Goal: Task Accomplishment & Management: Complete application form

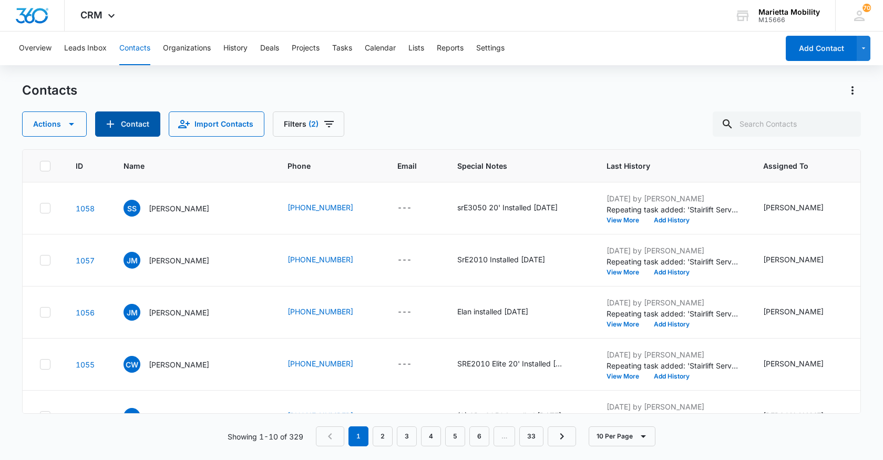
click at [110, 124] on icon "Add Contact" at bounding box center [110, 123] width 7 height 7
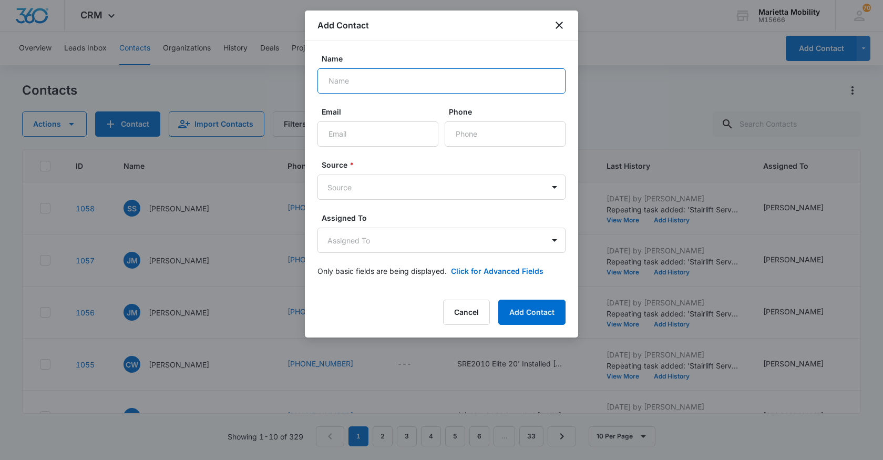
click at [376, 86] on input "Name" at bounding box center [441, 80] width 248 height 25
type input "[PERSON_NAME]"
type input "[PHONE_NUMBER]"
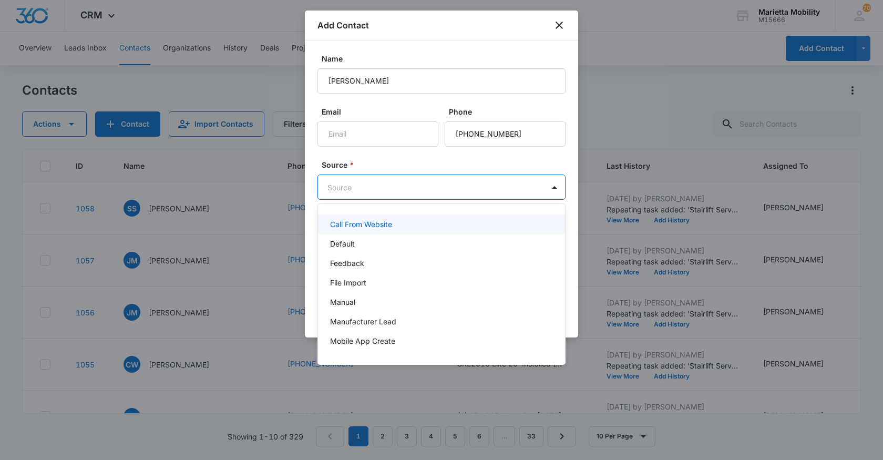
click at [378, 183] on body "CRM Apps Reputation Websites Forms CRM Email Social Shop Scheduling Payments PO…" at bounding box center [441, 230] width 883 height 460
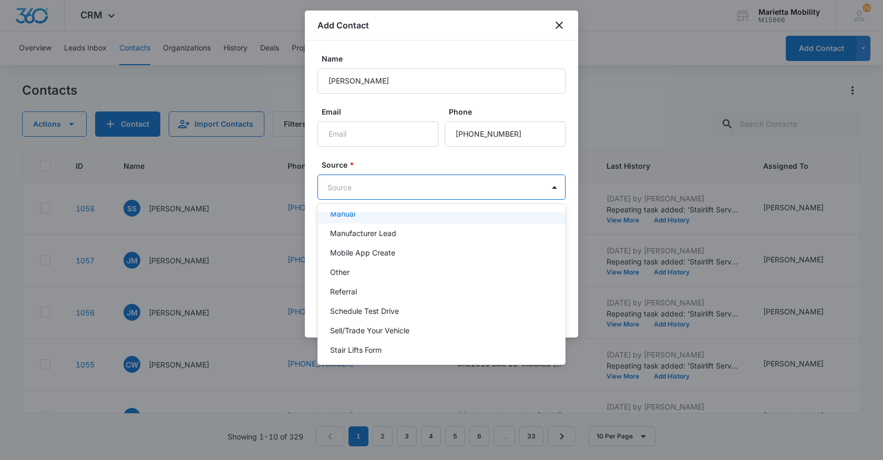
scroll to position [105, 0]
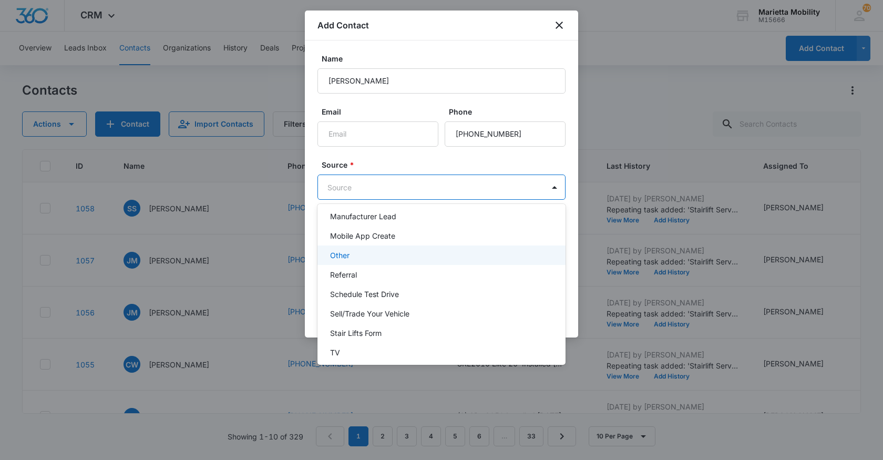
click at [350, 258] on div "Other" at bounding box center [440, 255] width 221 height 11
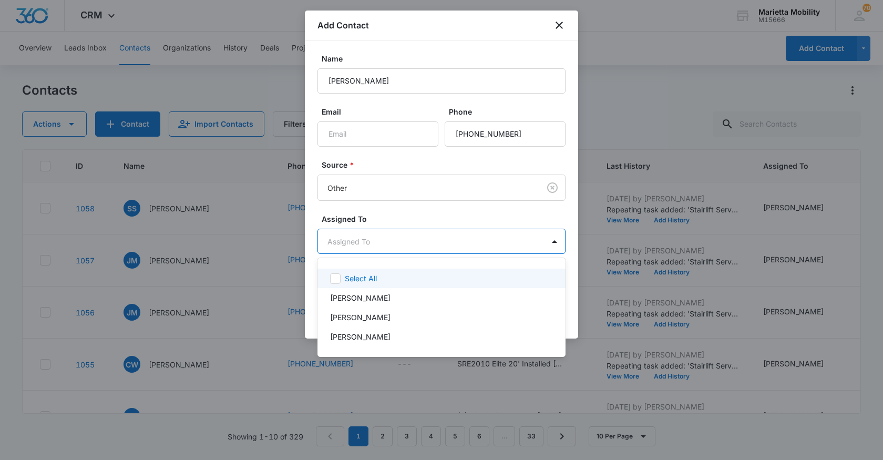
click at [353, 245] on body "CRM Apps Reputation Websites Forms CRM Email Social Shop Scheduling Payments PO…" at bounding box center [441, 230] width 883 height 460
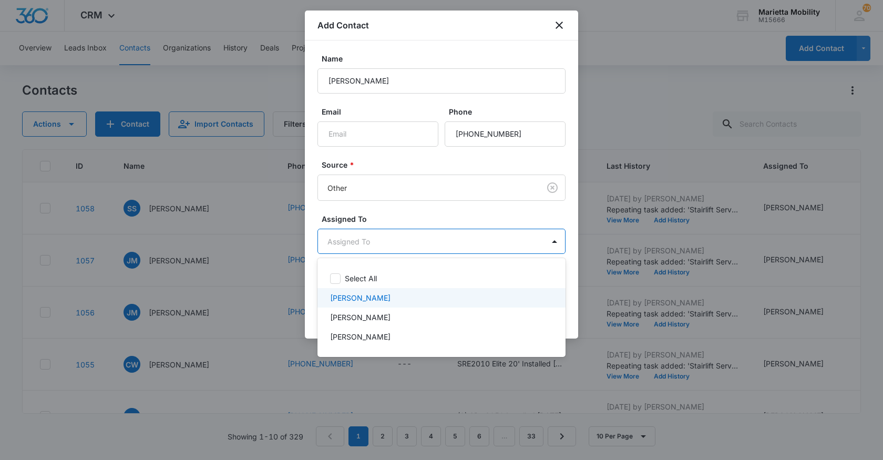
click at [349, 293] on p "[PERSON_NAME]" at bounding box center [360, 297] width 60 height 11
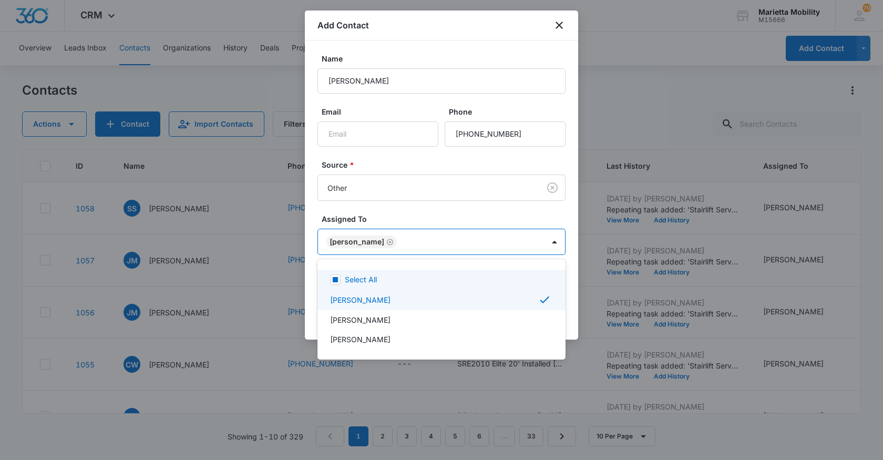
click at [380, 219] on div at bounding box center [441, 230] width 883 height 460
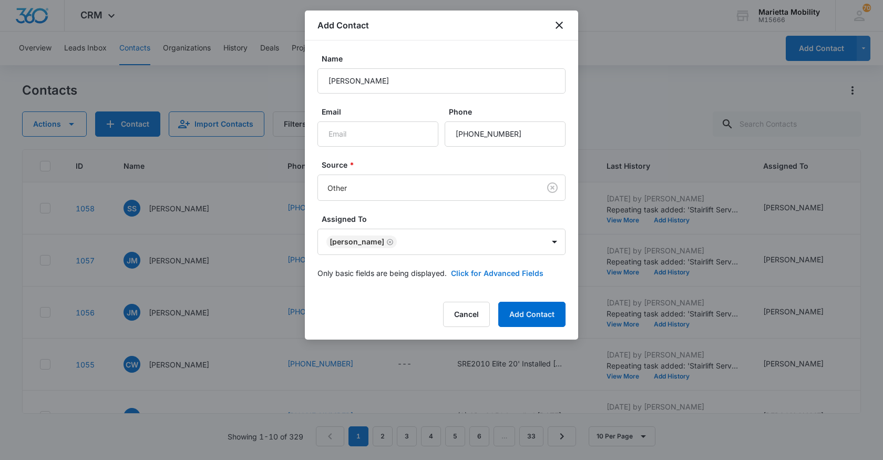
click at [481, 271] on button "Click for Advanced Fields" at bounding box center [497, 272] width 92 height 11
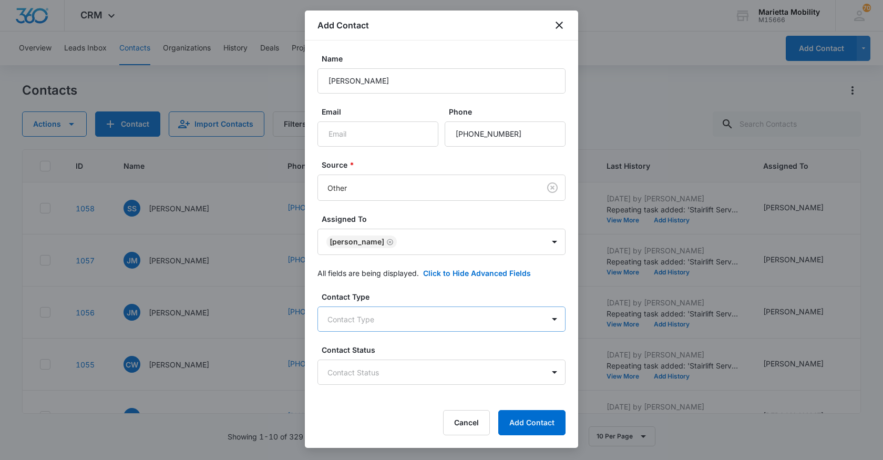
click at [384, 314] on body "CRM Apps Reputation Websites Forms CRM Email Social Shop Scheduling Payments PO…" at bounding box center [441, 230] width 883 height 460
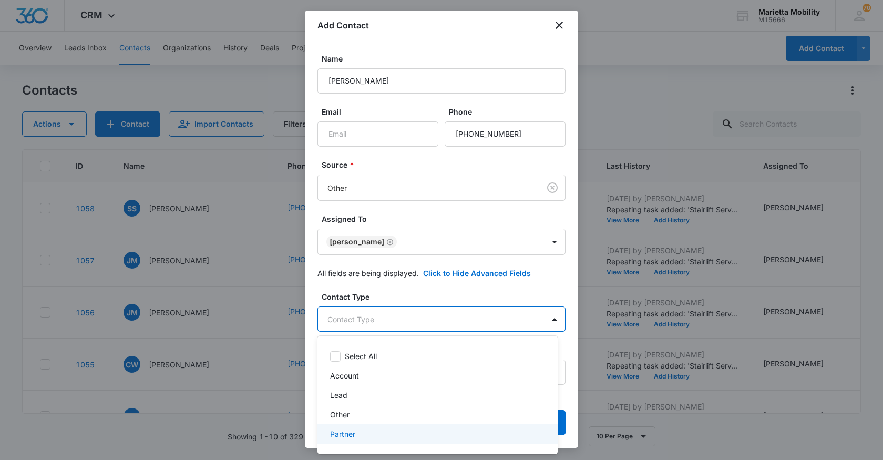
click at [344, 433] on p "Partner" at bounding box center [342, 433] width 25 height 11
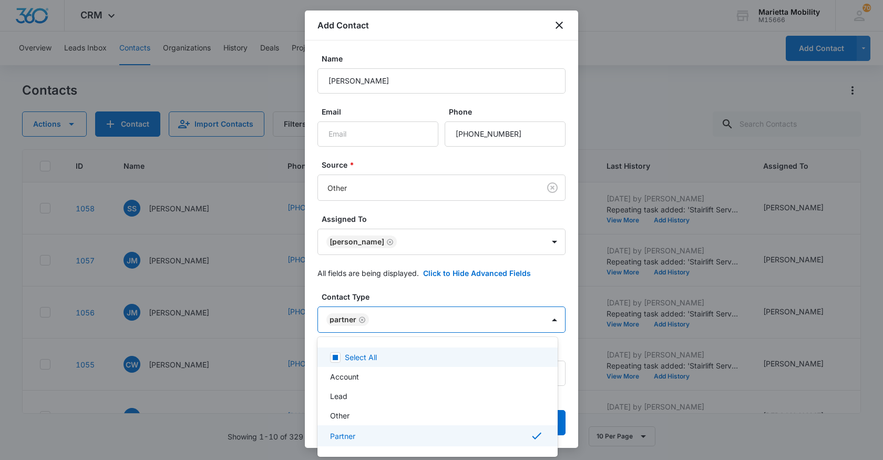
click at [393, 291] on div at bounding box center [441, 230] width 883 height 460
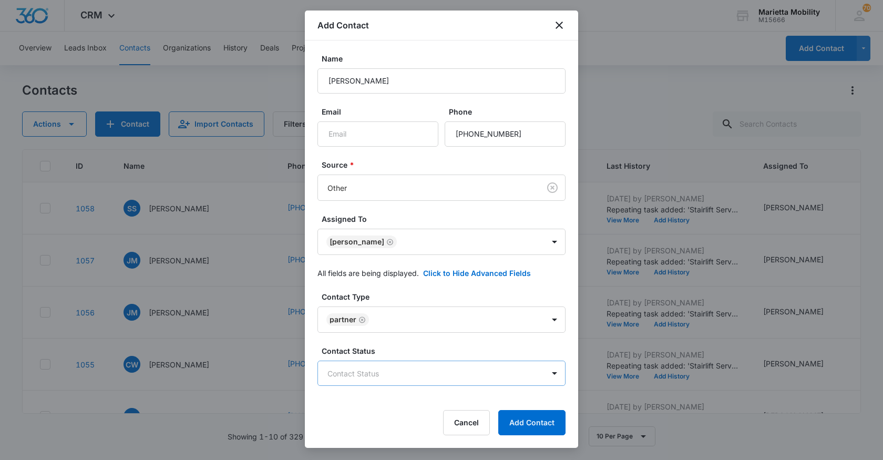
click at [362, 375] on body "CRM Apps Reputation Websites Forms CRM Email Social Shop Scheduling Payments PO…" at bounding box center [441, 230] width 883 height 460
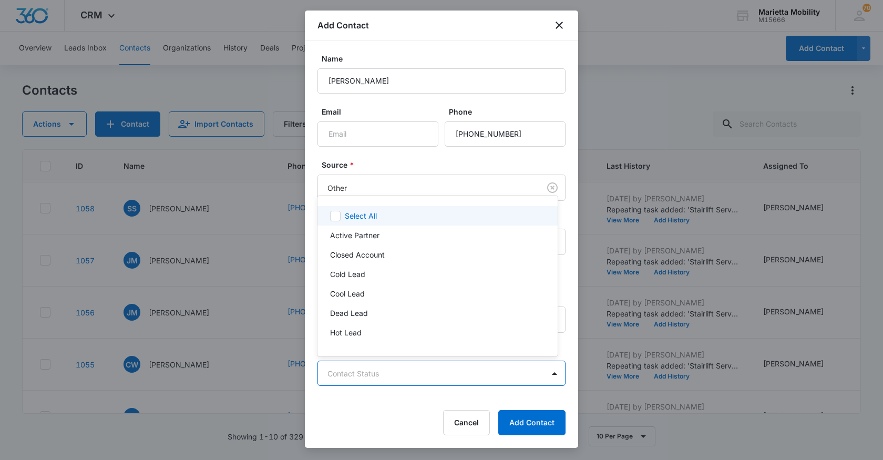
scroll to position [20, 0]
click at [354, 216] on p "Active Partner" at bounding box center [354, 215] width 49 height 11
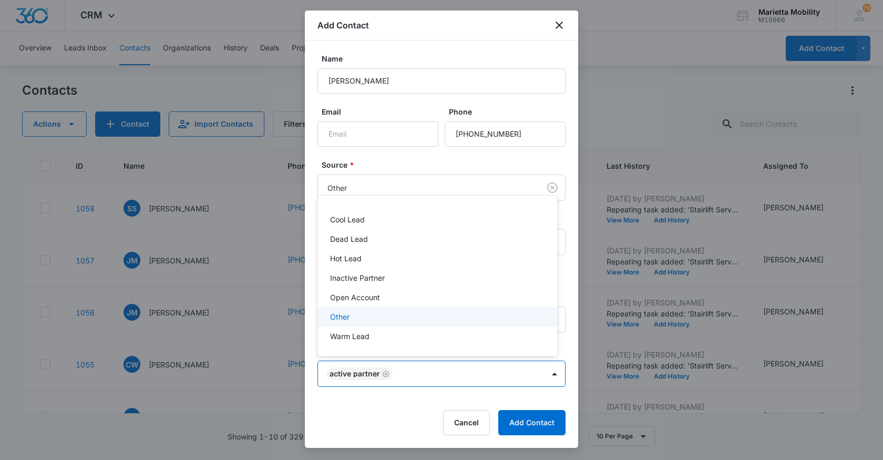
click at [541, 158] on div at bounding box center [441, 230] width 883 height 460
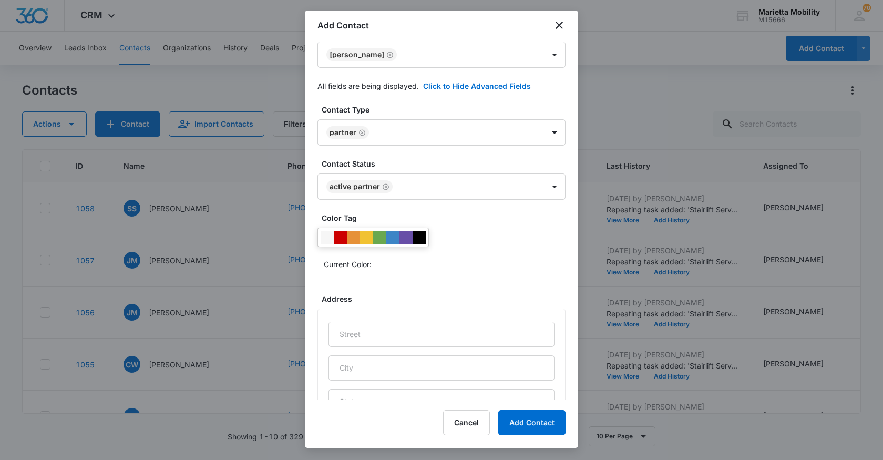
scroll to position [210, 0]
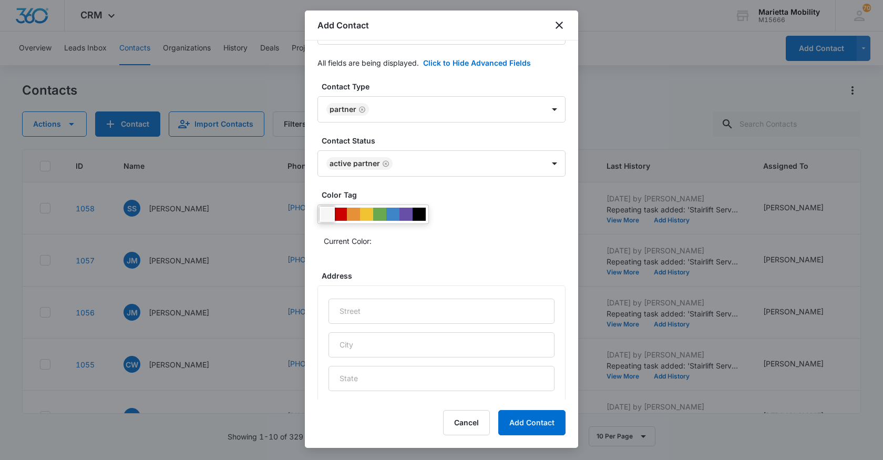
click at [326, 213] on div at bounding box center [326, 214] width 13 height 13
click at [348, 307] on input "text" at bounding box center [441, 310] width 226 height 25
type input "41600 SR800"
type input "Woodsfield"
type input "OH"
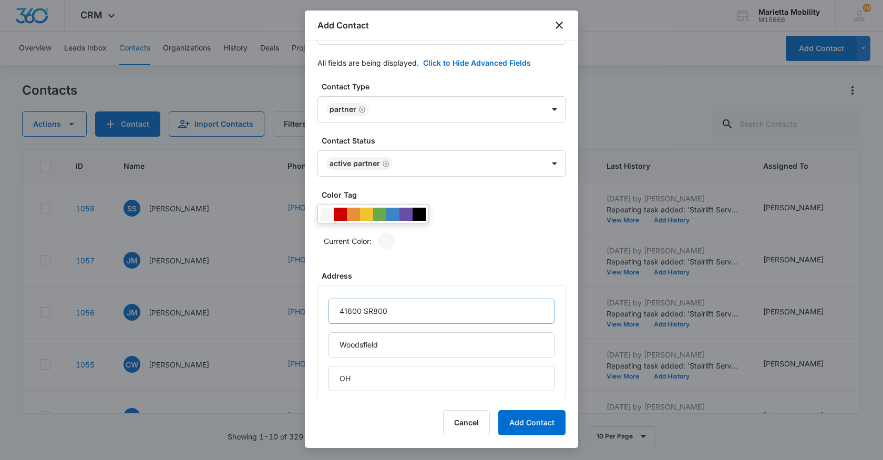
scroll to position [402, 0]
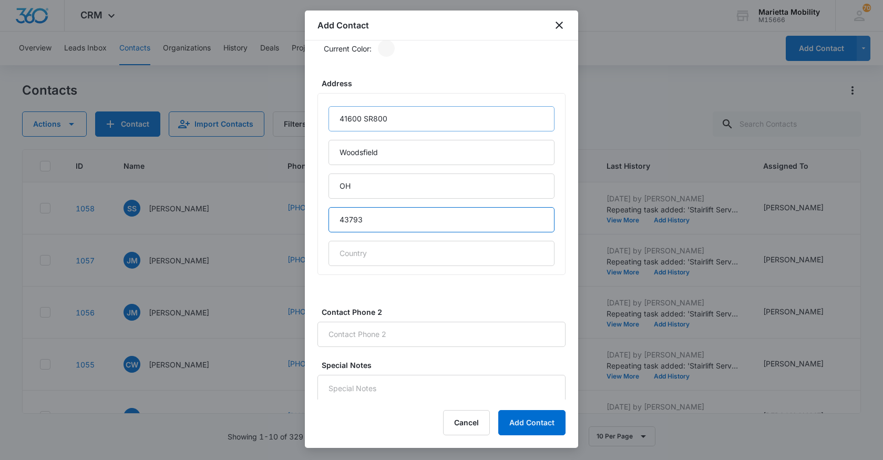
type input "43793"
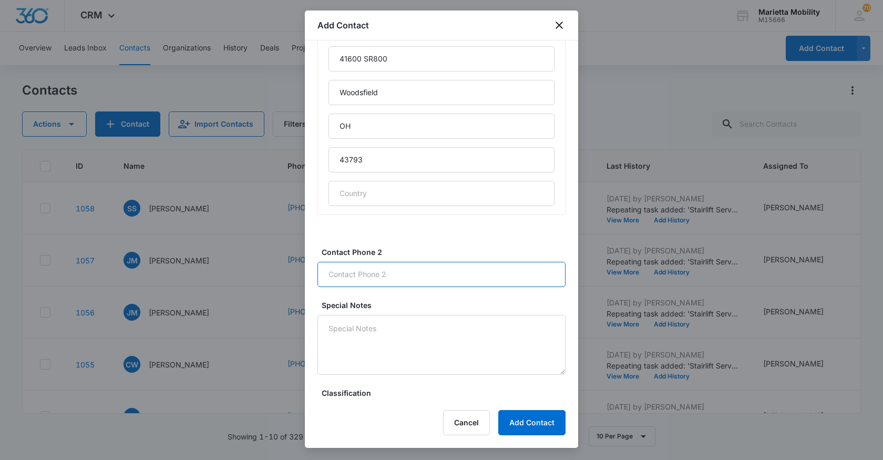
scroll to position [560, 0]
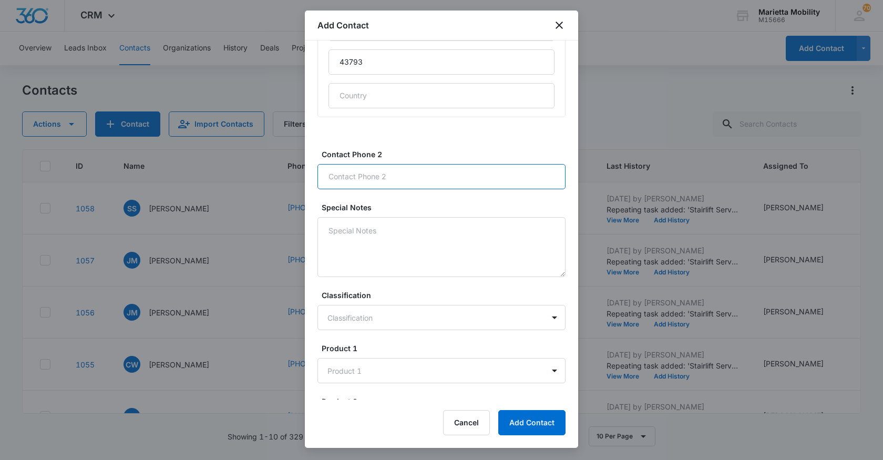
click at [362, 180] on input "Contact Phone 2" at bounding box center [441, 176] width 248 height 25
type input "[PHONE_NUMBER] [PERSON_NAME]"
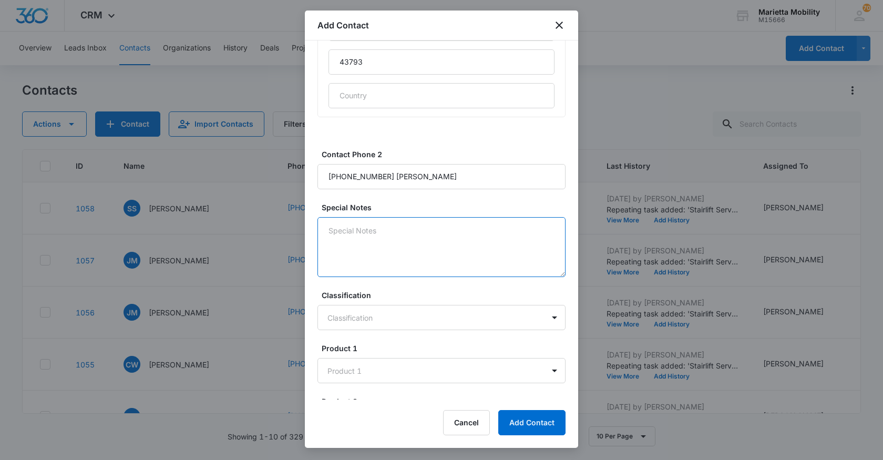
click at [367, 225] on textarea "Special Notes" at bounding box center [441, 247] width 248 height 60
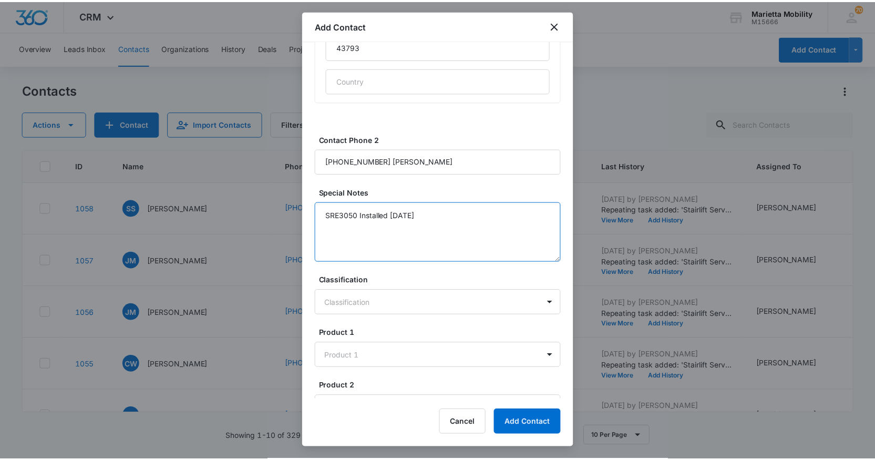
scroll to position [597, 0]
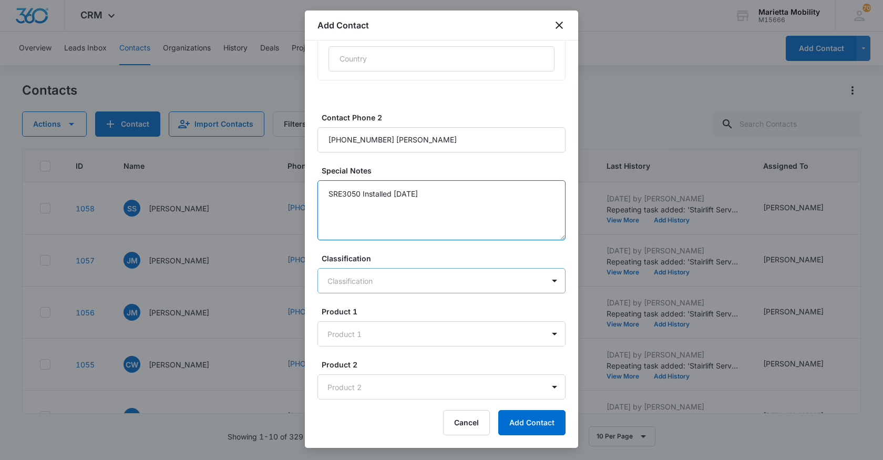
type textarea "SRE3050 Installed [DATE]"
click at [386, 285] on body "CRM Apps Reputation Websites Forms CRM Email Social Shop Scheduling Payments PO…" at bounding box center [441, 230] width 883 height 460
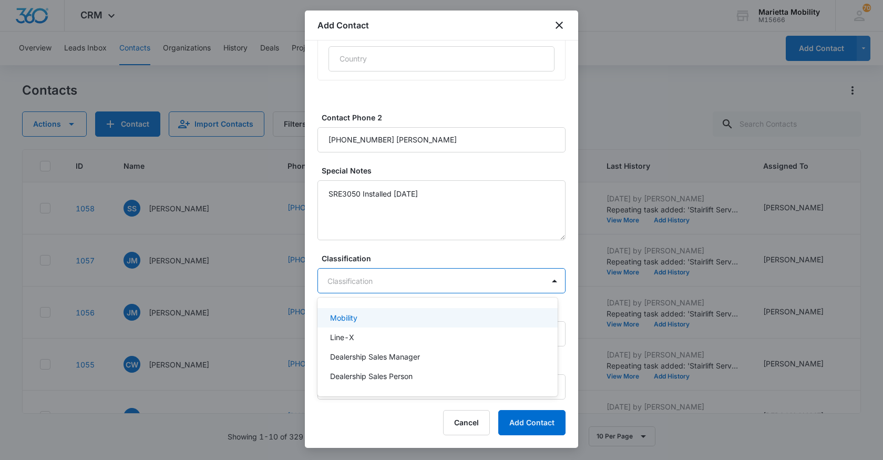
click at [363, 315] on div "Mobility" at bounding box center [436, 317] width 213 height 11
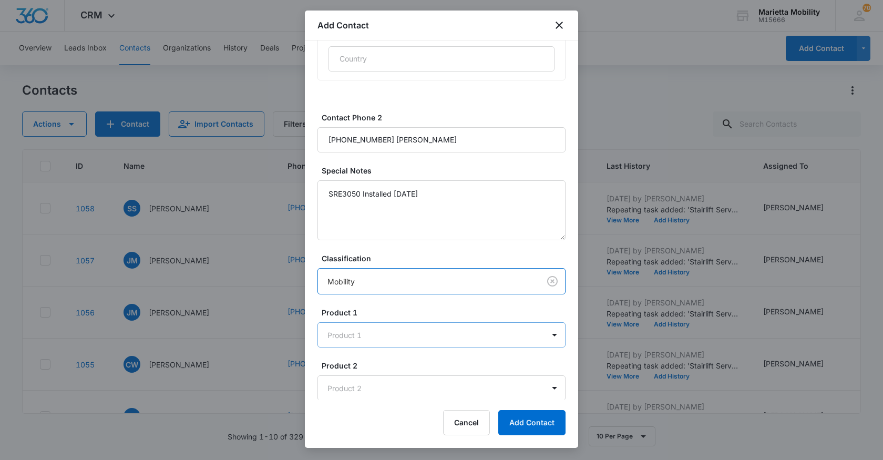
click at [353, 328] on body "CRM Apps Reputation Websites Forms CRM Email Social Shop Scheduling Payments PO…" at bounding box center [441, 230] width 883 height 460
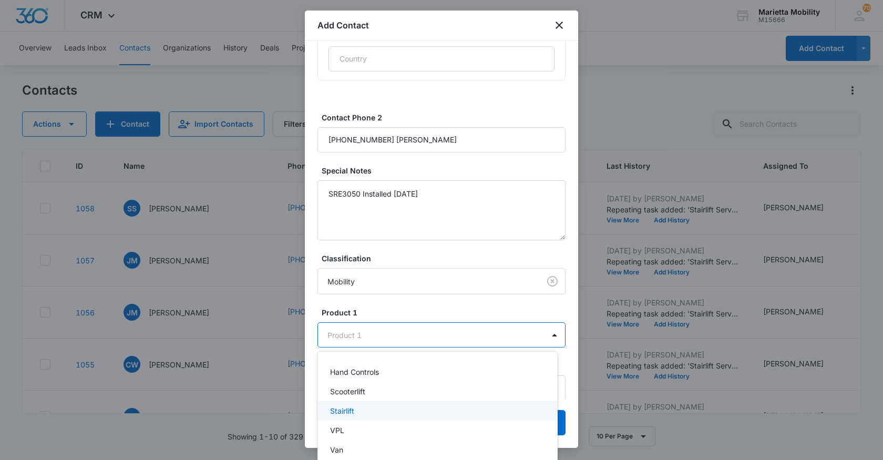
click at [346, 410] on p "Stairlift" at bounding box center [342, 410] width 24 height 11
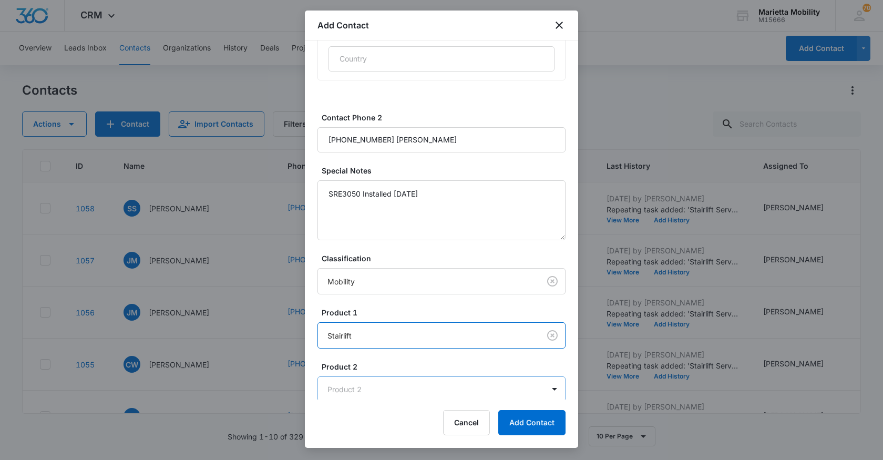
click at [353, 392] on body "CRM Apps Reputation Websites Forms CRM Email Social Shop Scheduling Payments PO…" at bounding box center [441, 230] width 883 height 460
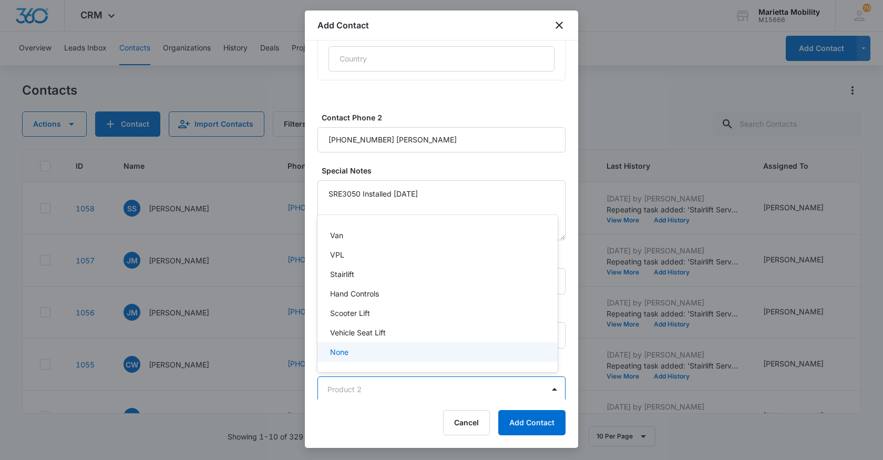
click at [349, 357] on div "None" at bounding box center [437, 351] width 240 height 19
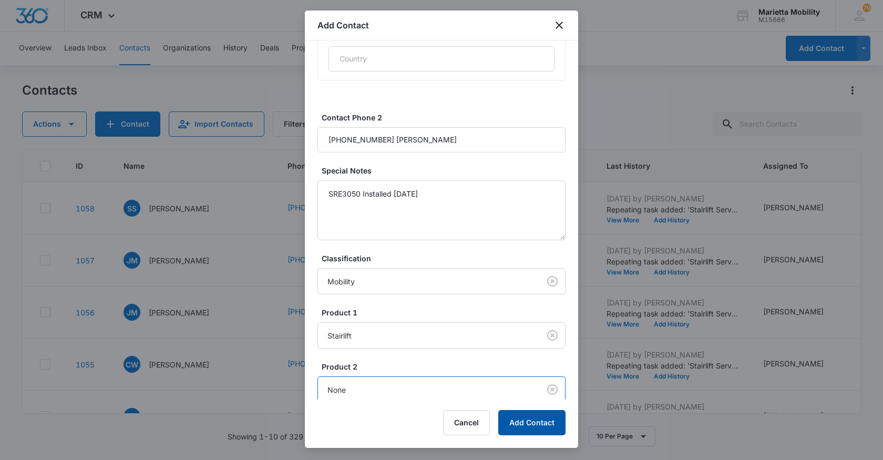
click at [522, 423] on button "Add Contact" at bounding box center [531, 422] width 67 height 25
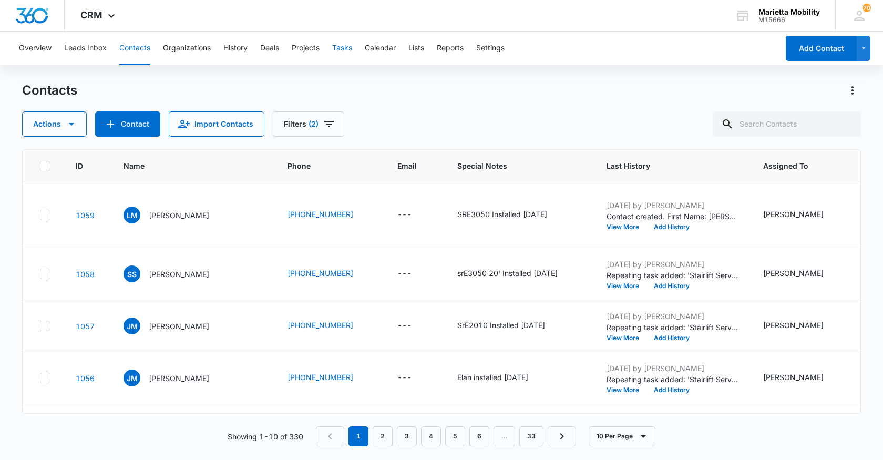
click at [339, 49] on button "Tasks" at bounding box center [342, 49] width 20 height 34
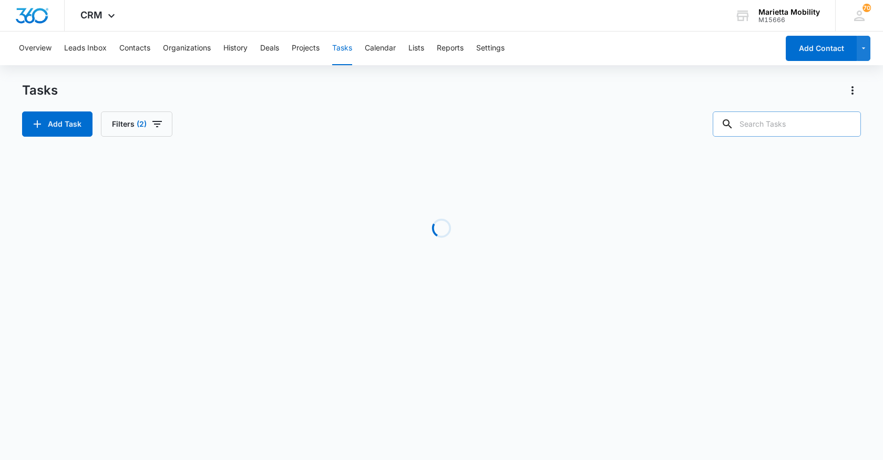
click at [760, 123] on input "text" at bounding box center [786, 123] width 148 height 25
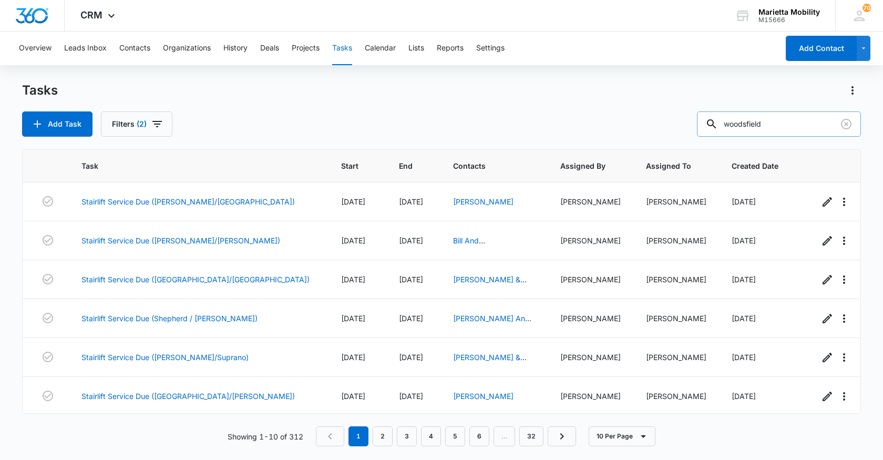
type input "woodsfield"
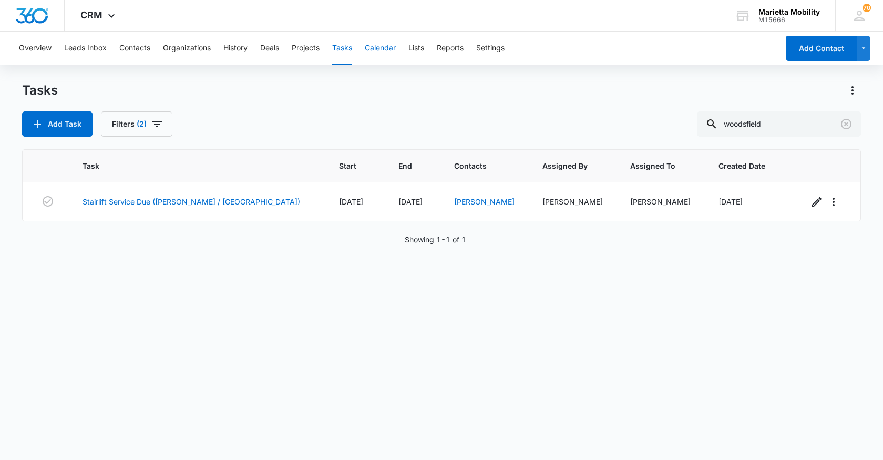
click at [379, 55] on button "Calendar" at bounding box center [380, 49] width 31 height 34
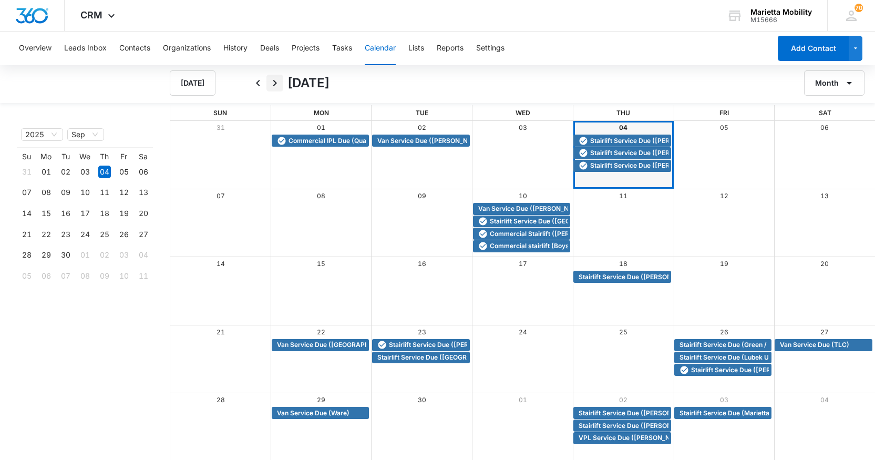
click at [276, 87] on icon "Next" at bounding box center [274, 83] width 13 height 13
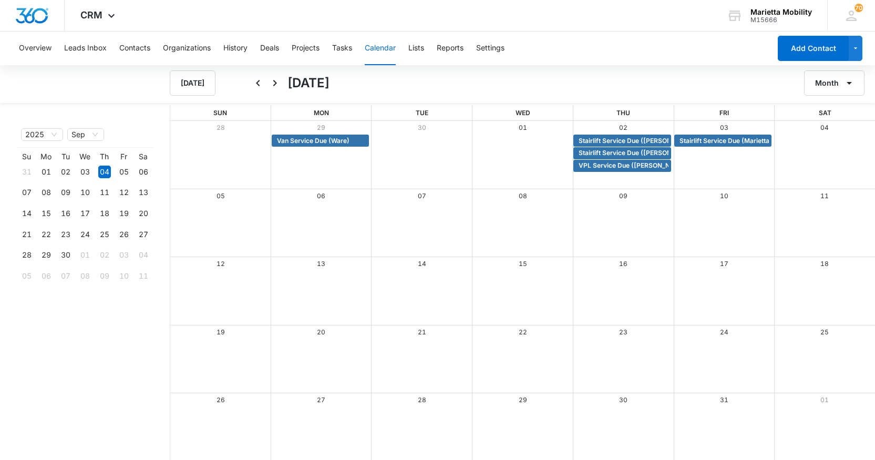
click at [276, 87] on icon "Next" at bounding box center [274, 83] width 13 height 13
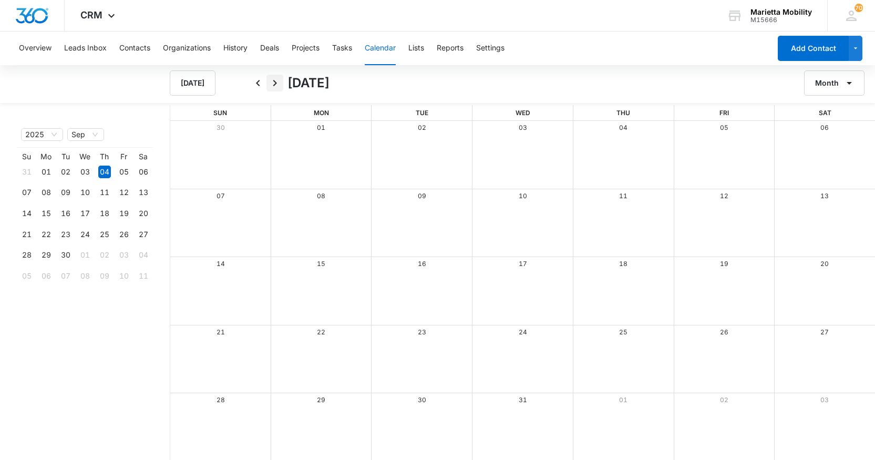
click at [276, 87] on icon "Next" at bounding box center [274, 83] width 13 height 13
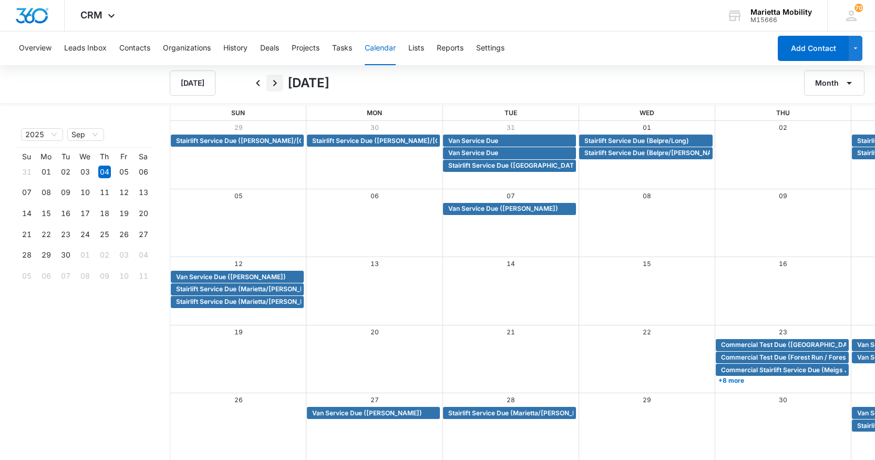
click at [276, 87] on icon "Next" at bounding box center [274, 83] width 13 height 13
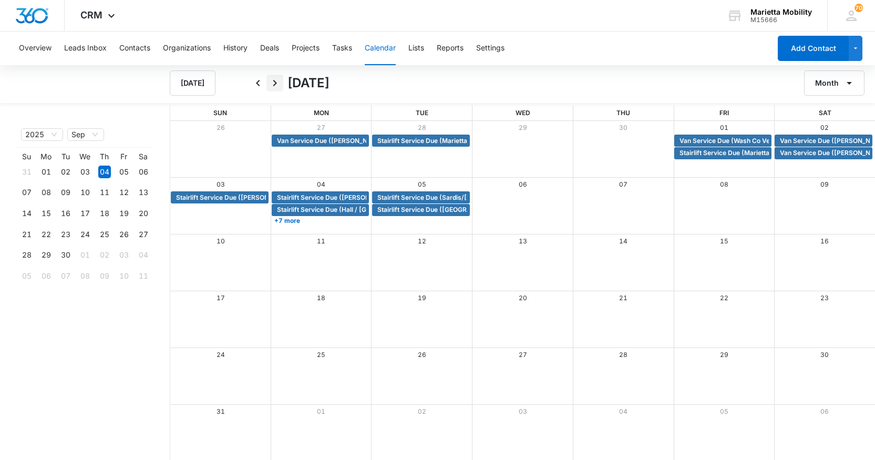
click at [276, 87] on icon "Next" at bounding box center [274, 83] width 13 height 13
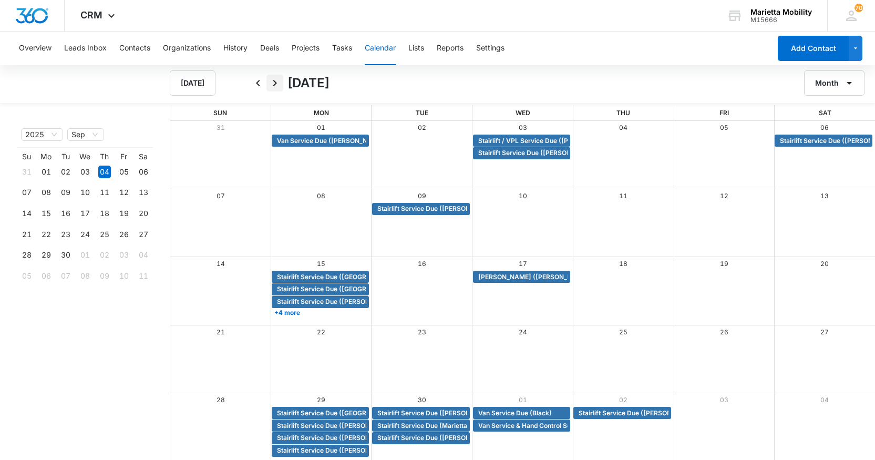
click at [276, 87] on icon "Next" at bounding box center [274, 83] width 13 height 13
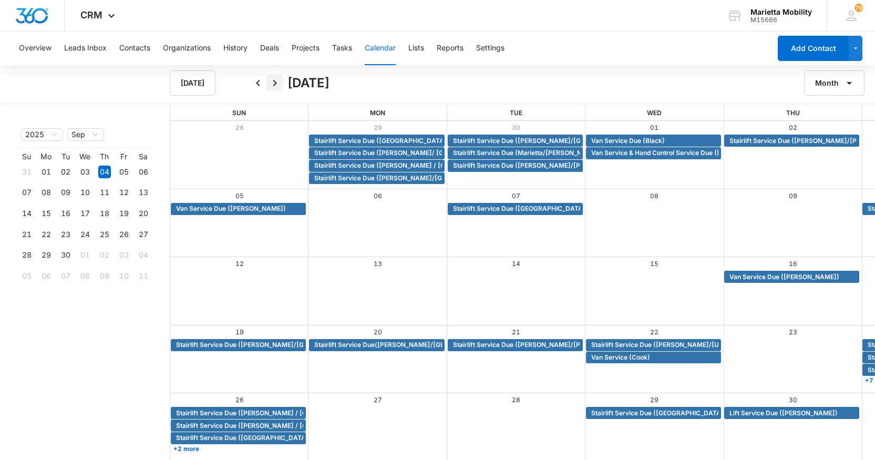
click at [276, 87] on icon "Next" at bounding box center [274, 83] width 13 height 13
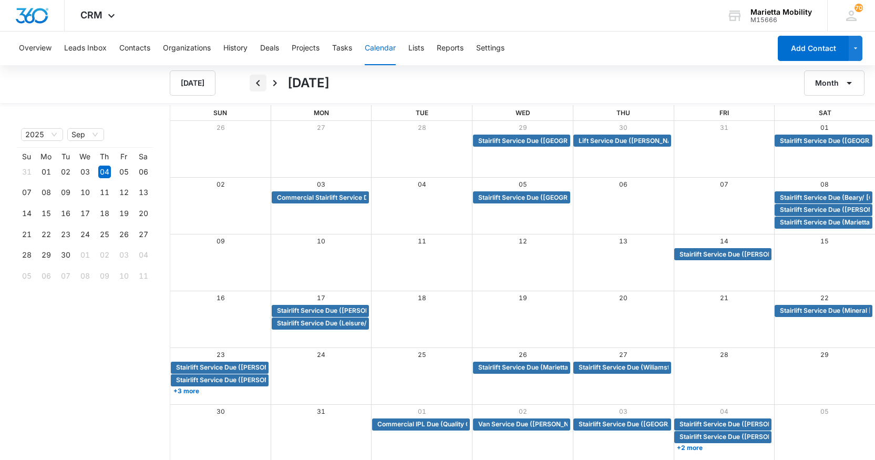
click at [261, 85] on icon "Back" at bounding box center [258, 83] width 13 height 13
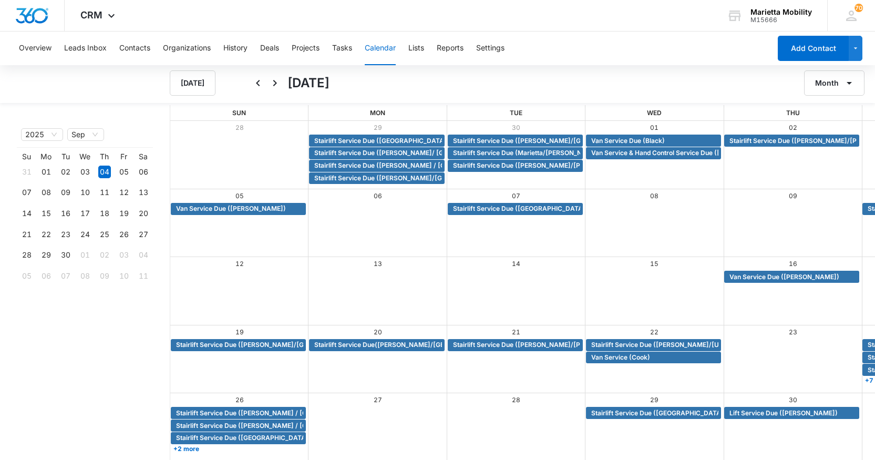
scroll to position [1, 0]
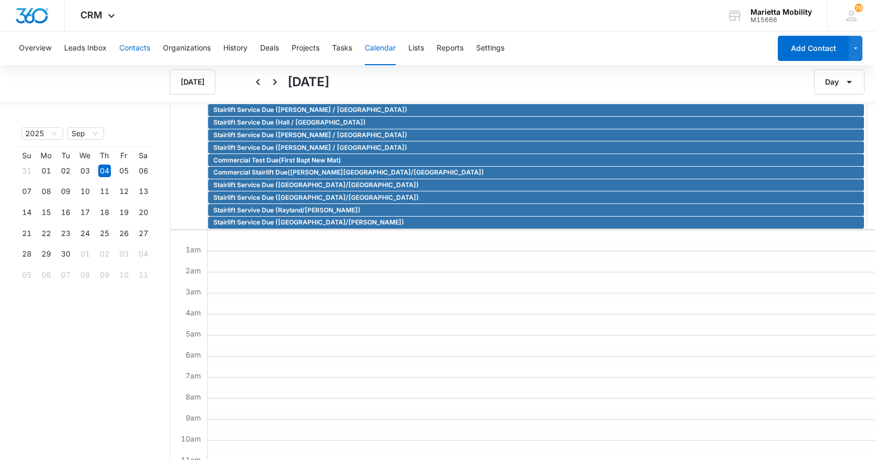
click at [133, 51] on button "Contacts" at bounding box center [134, 49] width 31 height 34
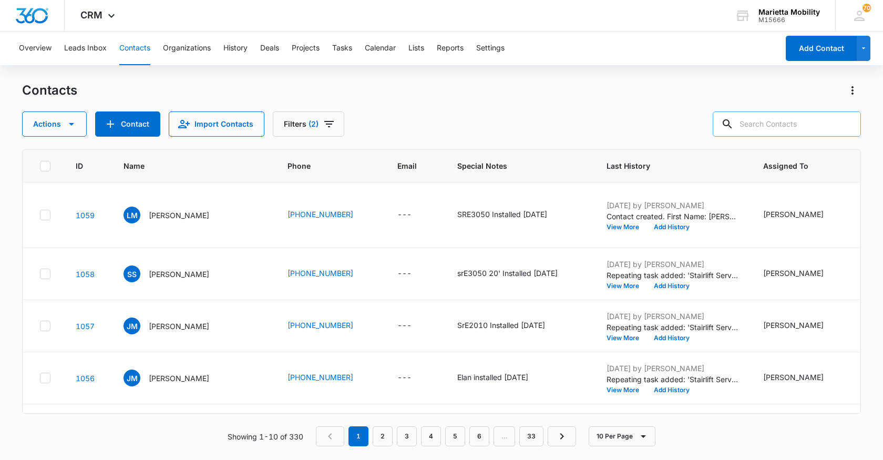
click at [769, 125] on input "text" at bounding box center [786, 123] width 148 height 25
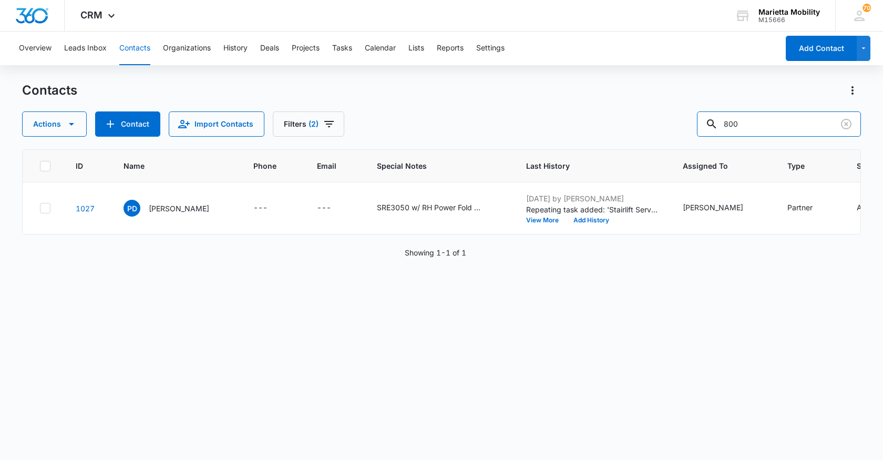
drag, startPoint x: 768, startPoint y: 125, endPoint x: 691, endPoint y: 120, distance: 76.9
click at [694, 120] on div "Actions Contact Import Contacts Filters (2) 800" at bounding box center [441, 123] width 838 height 25
type input "sardis"
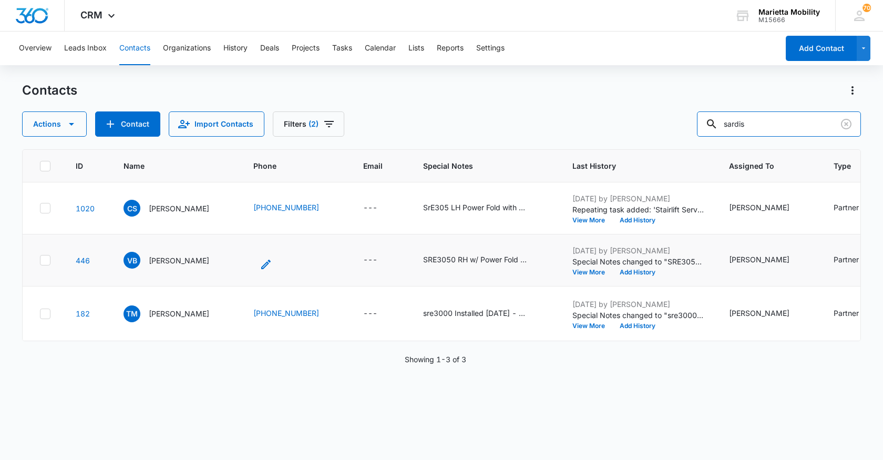
scroll to position [20, 0]
click at [153, 266] on p "[PERSON_NAME]" at bounding box center [179, 260] width 60 height 11
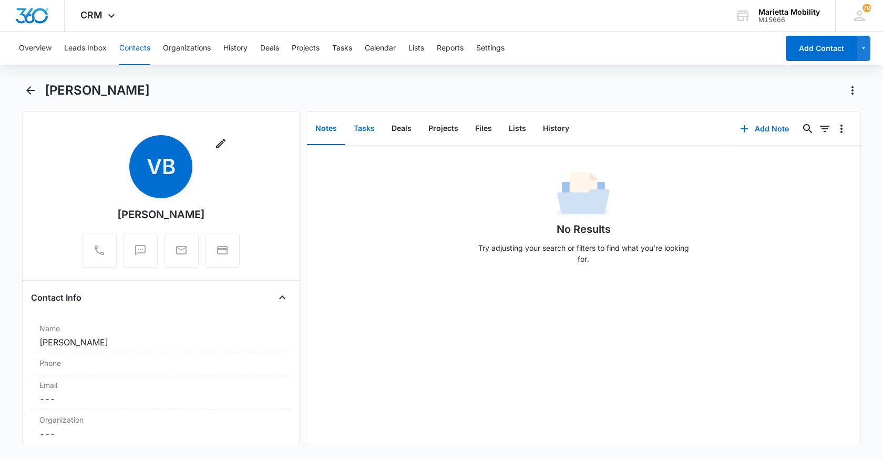
click at [373, 125] on button "Tasks" at bounding box center [364, 128] width 38 height 33
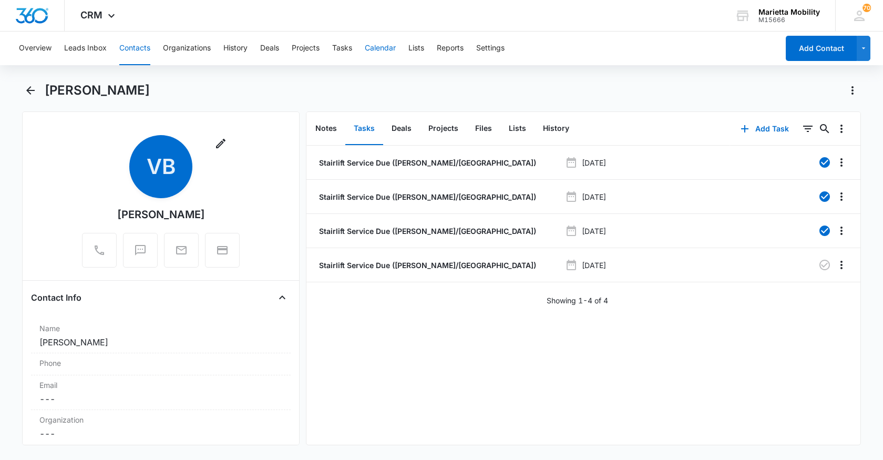
click at [374, 44] on button "Calendar" at bounding box center [380, 49] width 31 height 34
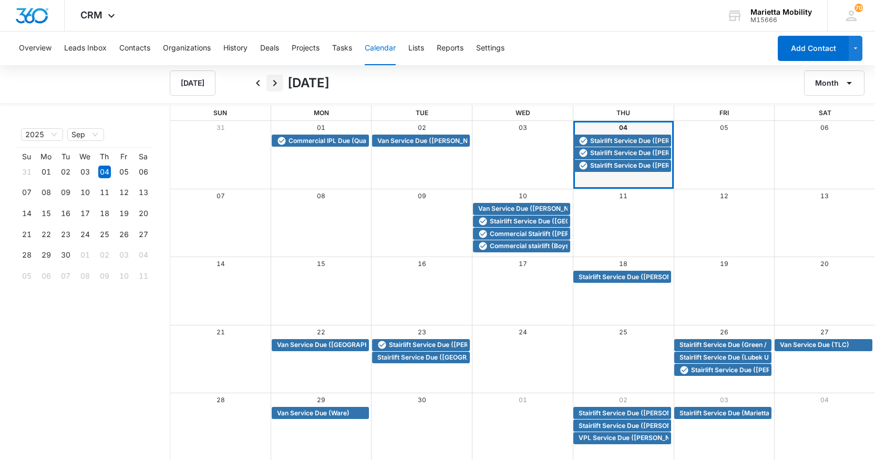
click at [272, 87] on icon "Next" at bounding box center [274, 83] width 13 height 13
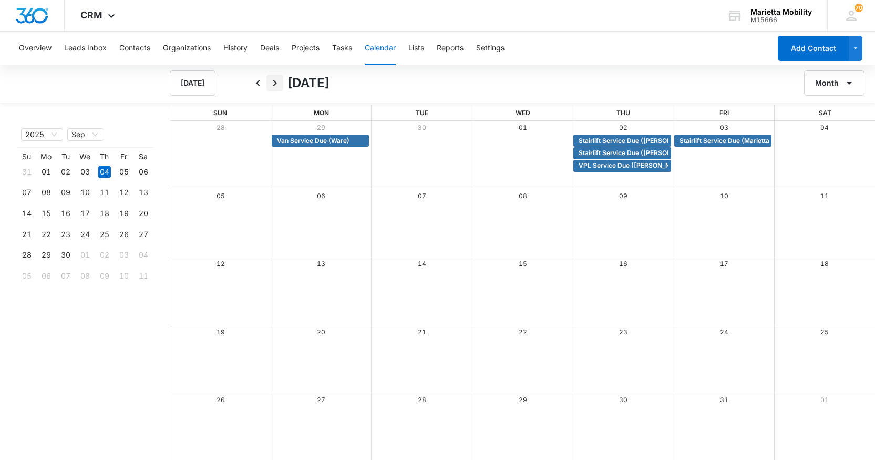
click at [272, 87] on icon "Next" at bounding box center [274, 83] width 13 height 13
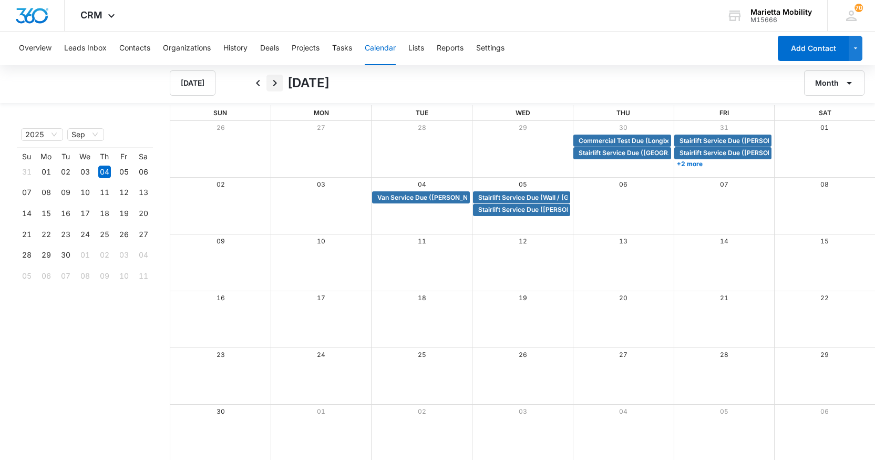
click at [272, 87] on icon "Next" at bounding box center [274, 83] width 13 height 13
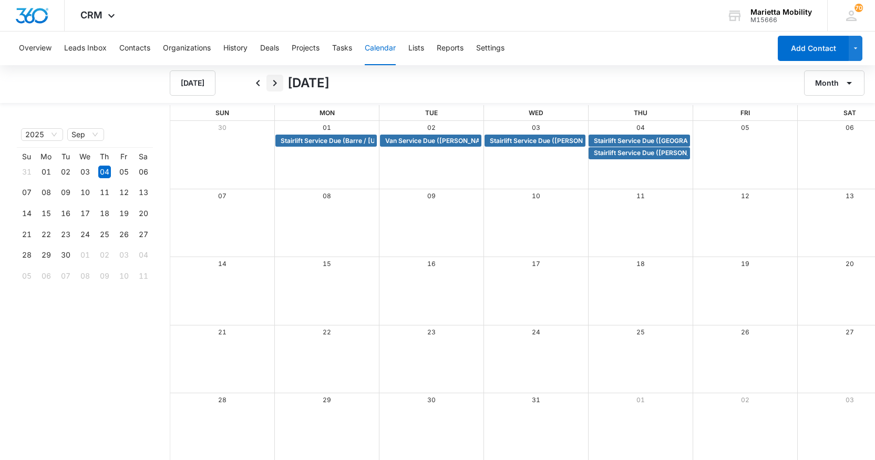
click at [272, 87] on icon "Next" at bounding box center [274, 83] width 13 height 13
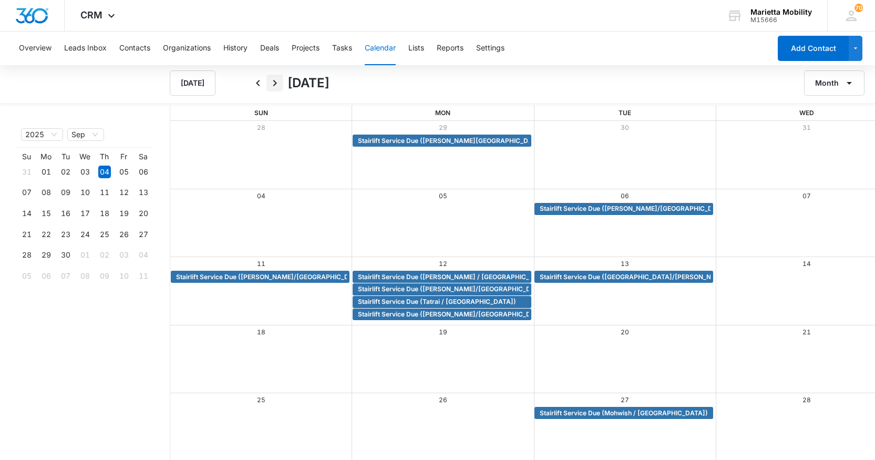
click at [272, 87] on icon "Next" at bounding box center [274, 83] width 13 height 13
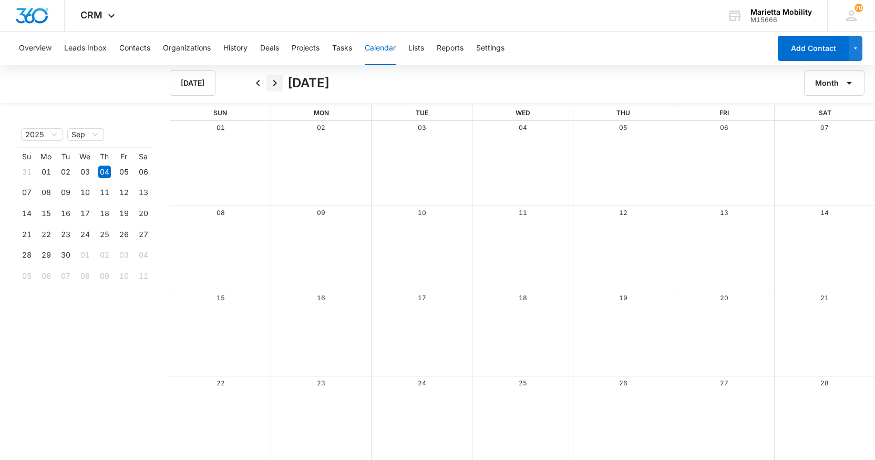
click at [272, 87] on icon "Next" at bounding box center [274, 83] width 13 height 13
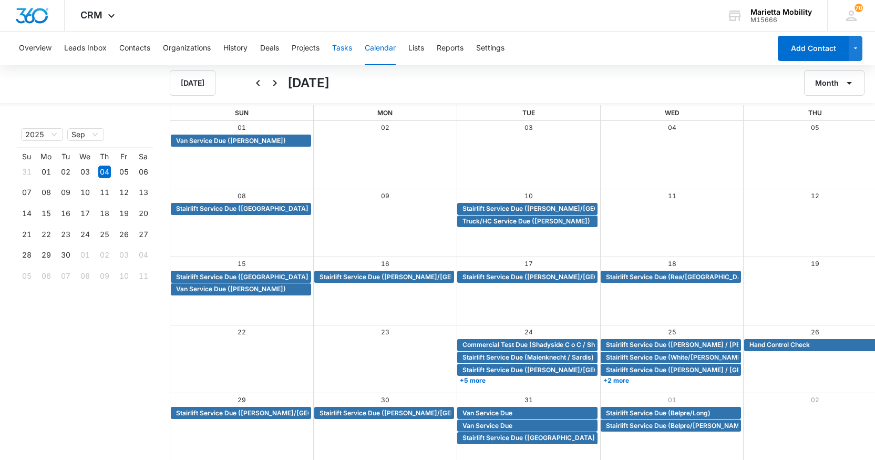
click at [340, 50] on button "Tasks" at bounding box center [342, 49] width 20 height 34
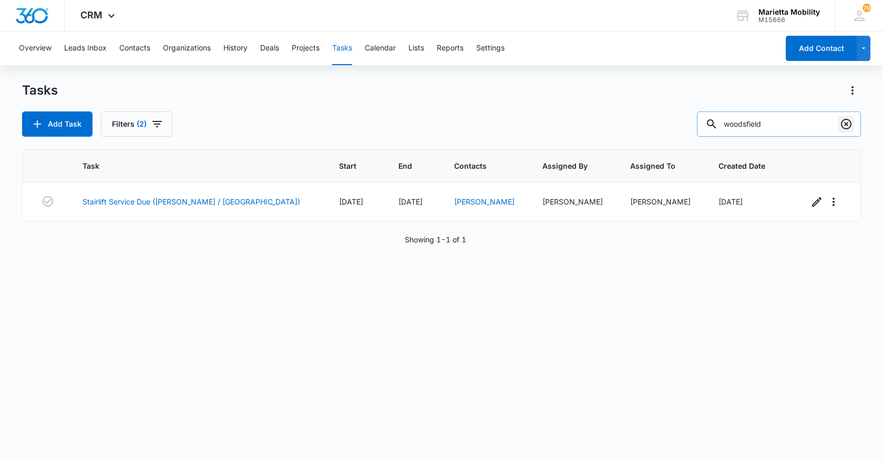
click at [843, 126] on icon "Clear" at bounding box center [846, 124] width 13 height 13
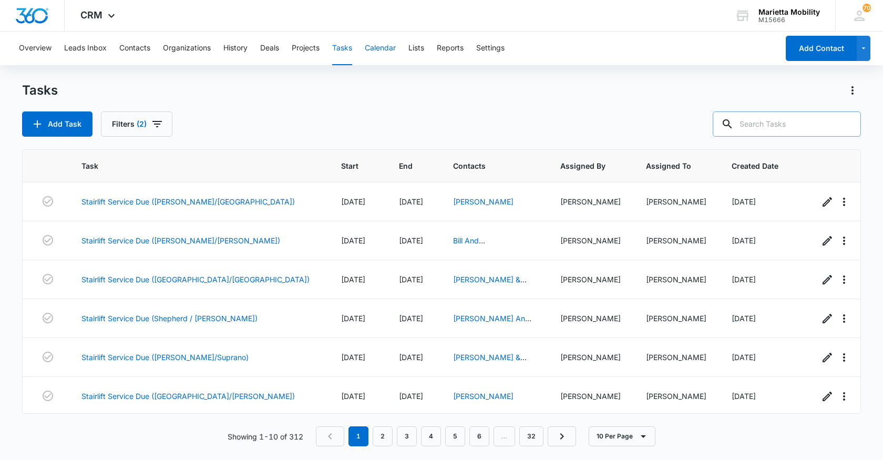
click at [385, 59] on button "Calendar" at bounding box center [380, 49] width 31 height 34
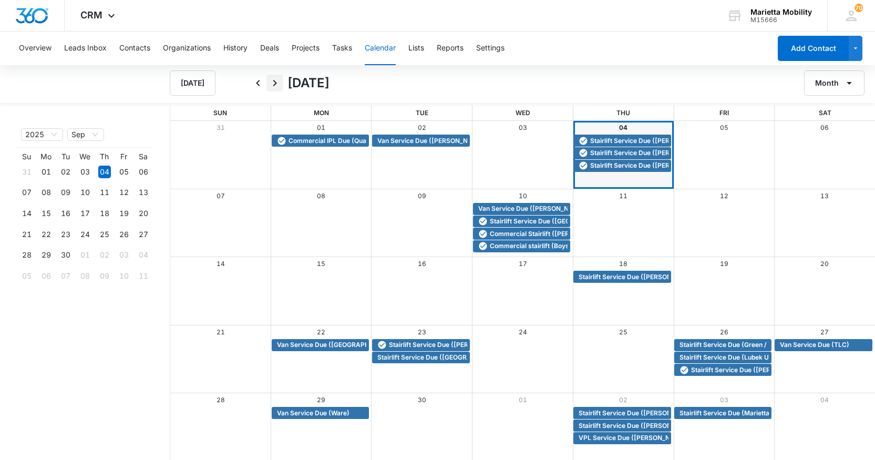
click at [279, 88] on icon "Next" at bounding box center [274, 83] width 13 height 13
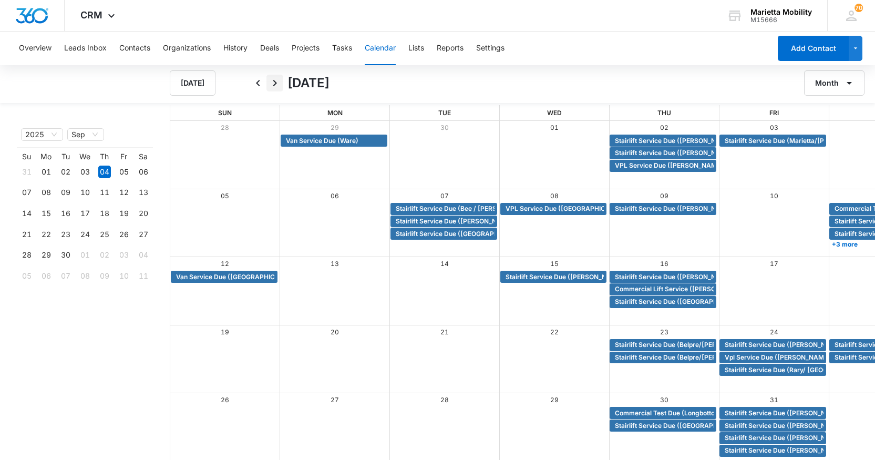
click at [279, 88] on icon "Next" at bounding box center [274, 83] width 13 height 13
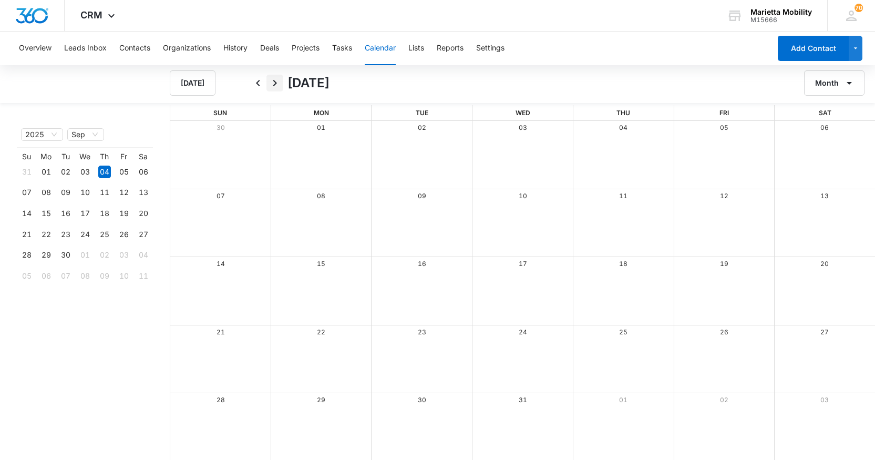
click at [279, 88] on icon "Next" at bounding box center [274, 83] width 13 height 13
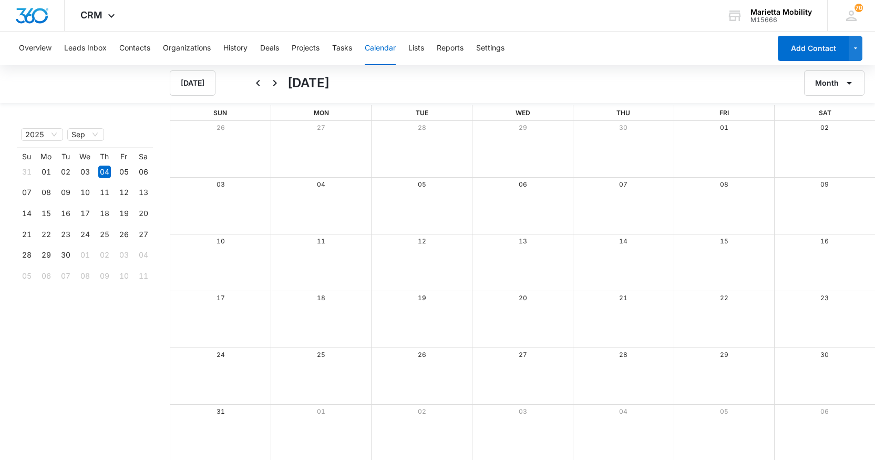
click at [279, 88] on icon "Next" at bounding box center [274, 83] width 13 height 13
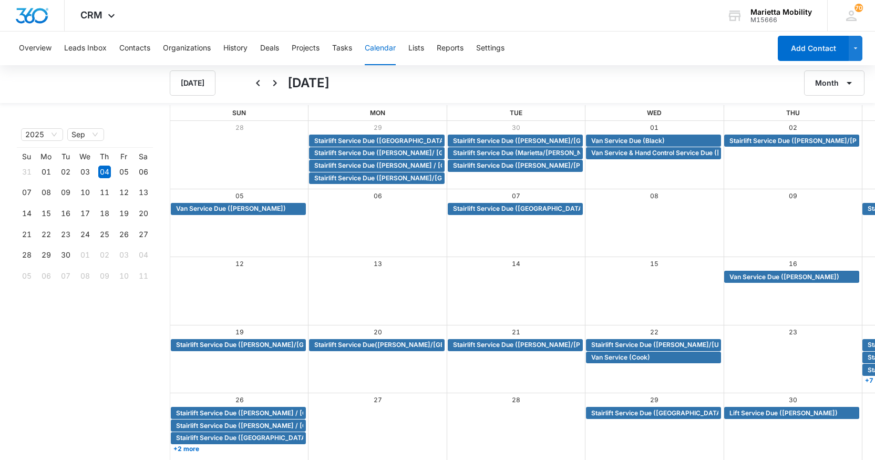
click at [279, 88] on icon "Next" at bounding box center [274, 83] width 13 height 13
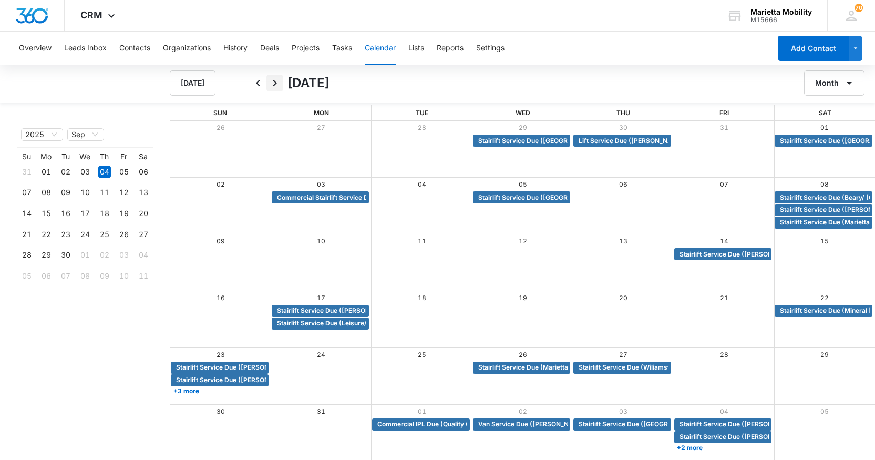
click at [276, 85] on icon "Next" at bounding box center [274, 83] width 13 height 13
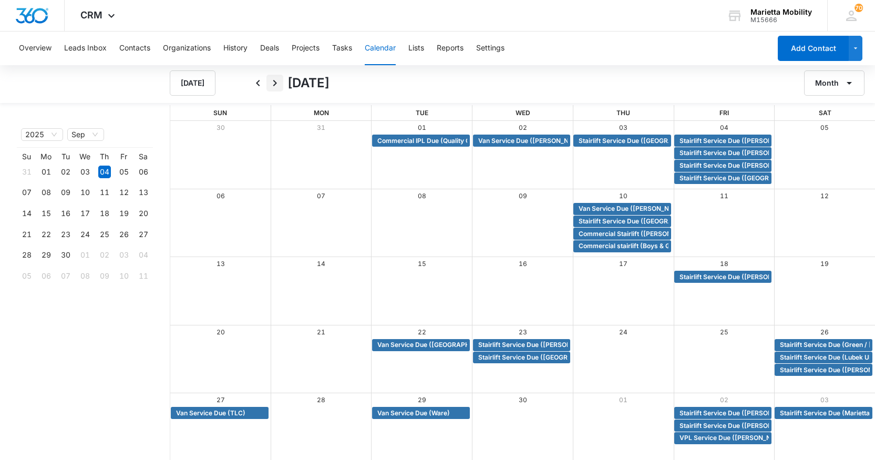
click at [274, 81] on icon "Next" at bounding box center [275, 83] width 4 height 6
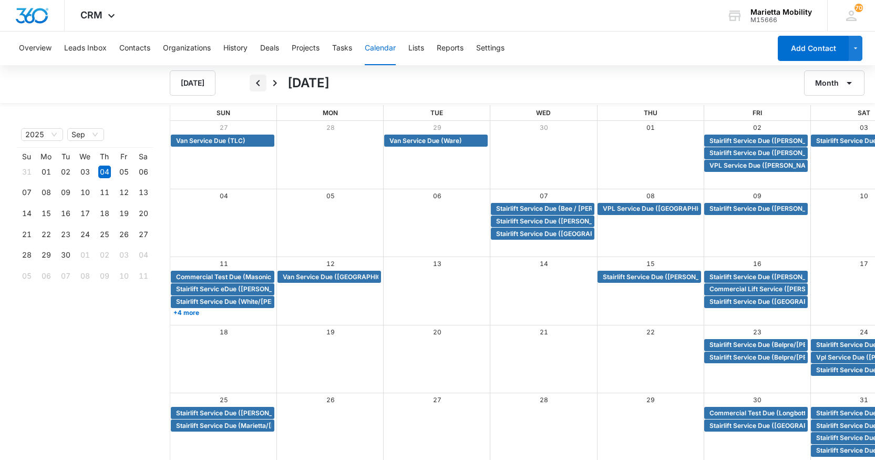
click at [260, 85] on icon "Back" at bounding box center [258, 83] width 13 height 13
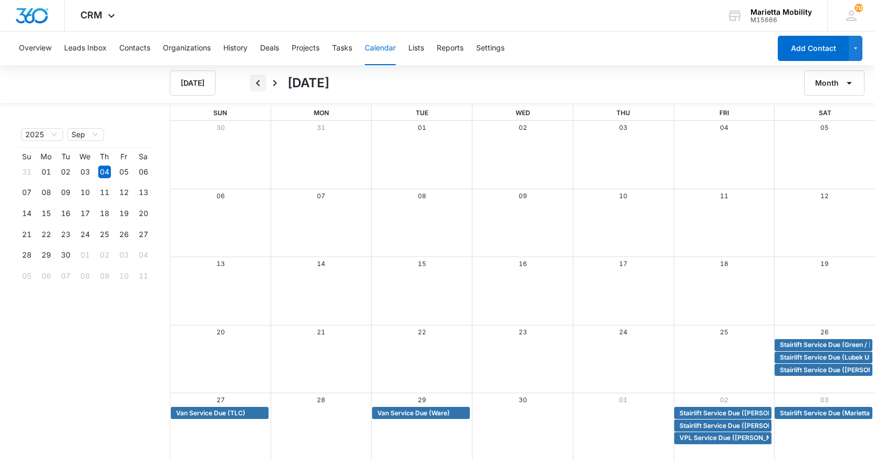
click at [260, 85] on icon "Back" at bounding box center [258, 83] width 13 height 13
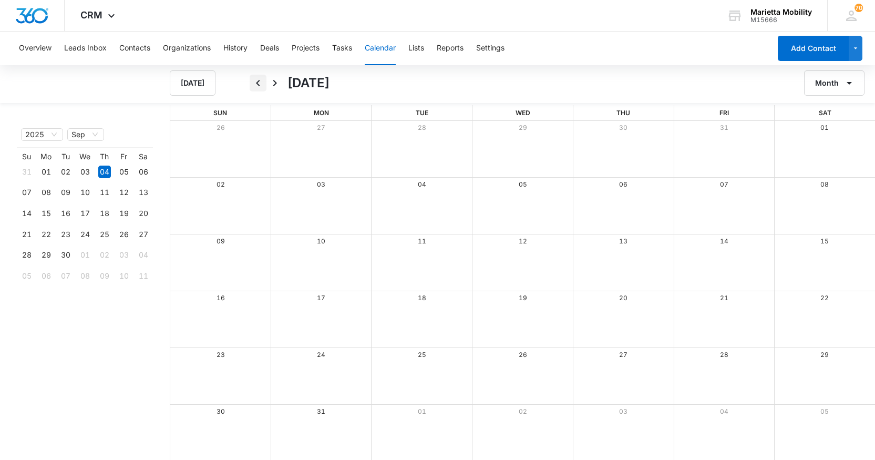
click at [259, 85] on icon "Back" at bounding box center [258, 83] width 4 height 6
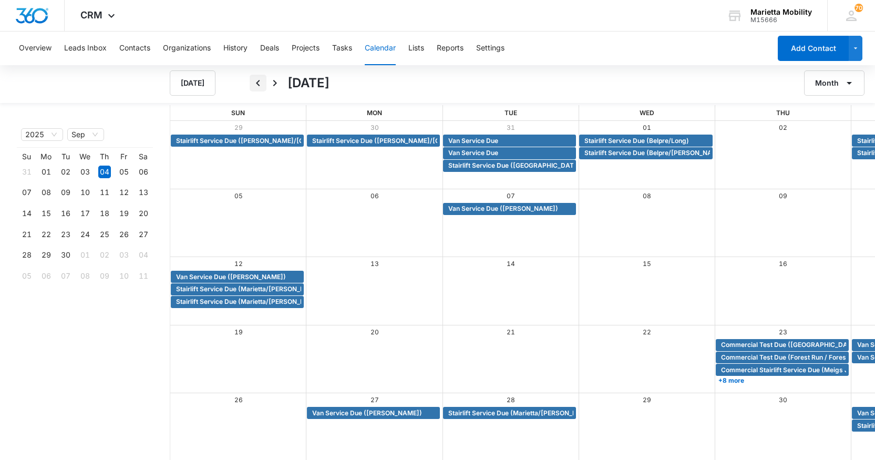
click at [259, 85] on icon "Back" at bounding box center [258, 83] width 4 height 6
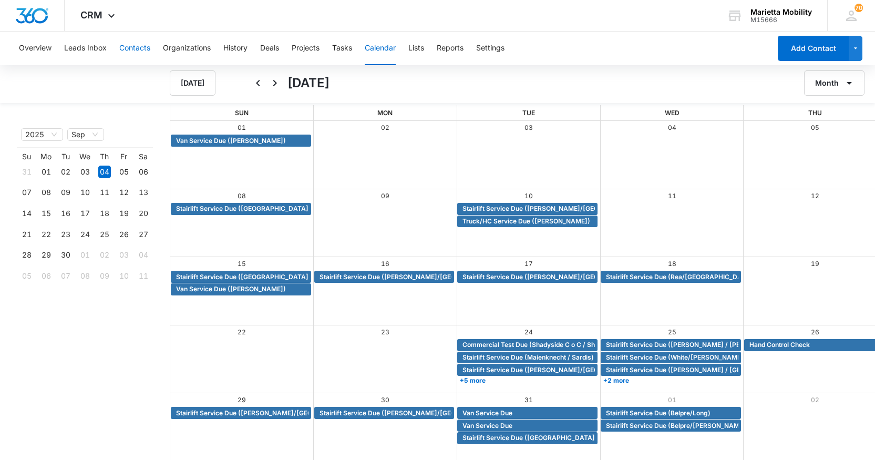
click at [137, 44] on button "Contacts" at bounding box center [134, 49] width 31 height 34
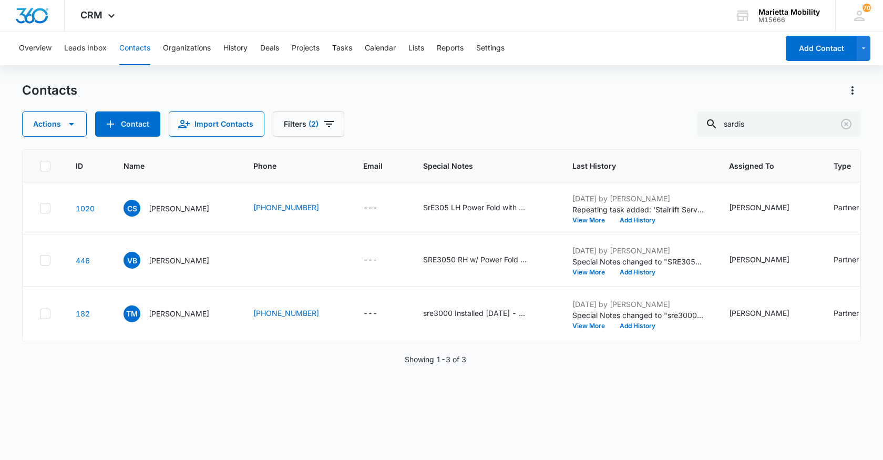
scroll to position [20, 0]
click at [847, 126] on icon "Clear" at bounding box center [846, 124] width 11 height 11
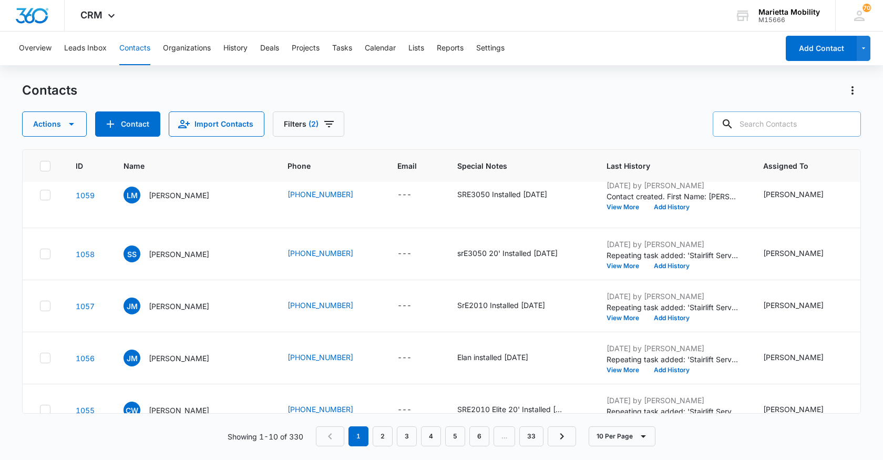
scroll to position [0, 0]
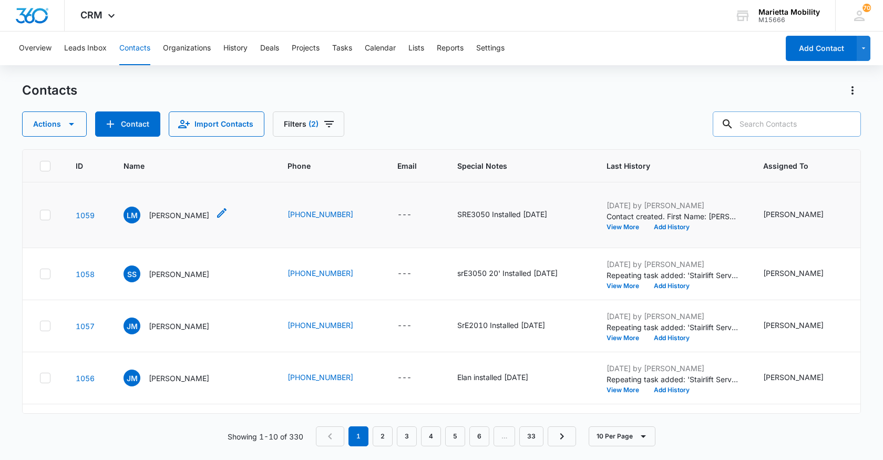
click at [182, 217] on p "[PERSON_NAME]" at bounding box center [179, 215] width 60 height 11
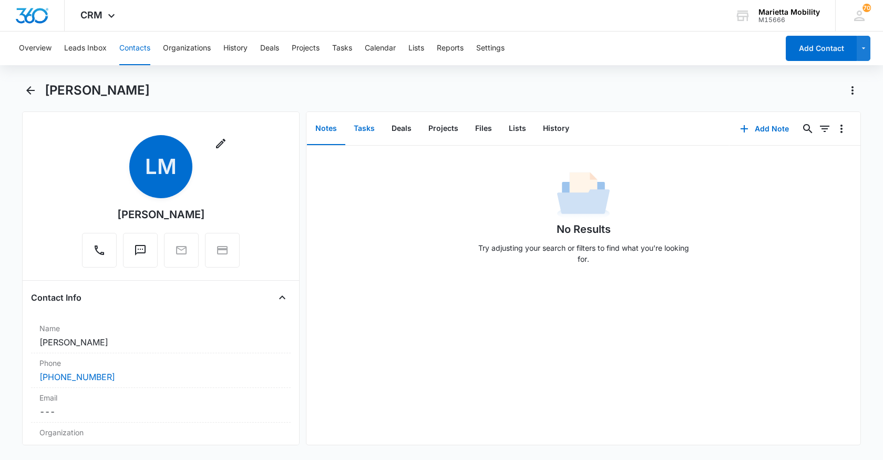
click at [361, 132] on button "Tasks" at bounding box center [364, 128] width 38 height 33
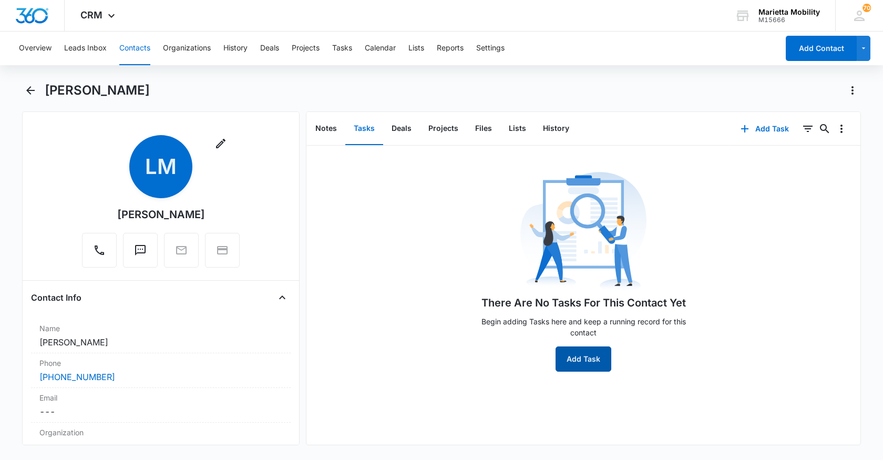
click at [577, 356] on button "Add Task" at bounding box center [583, 358] width 56 height 25
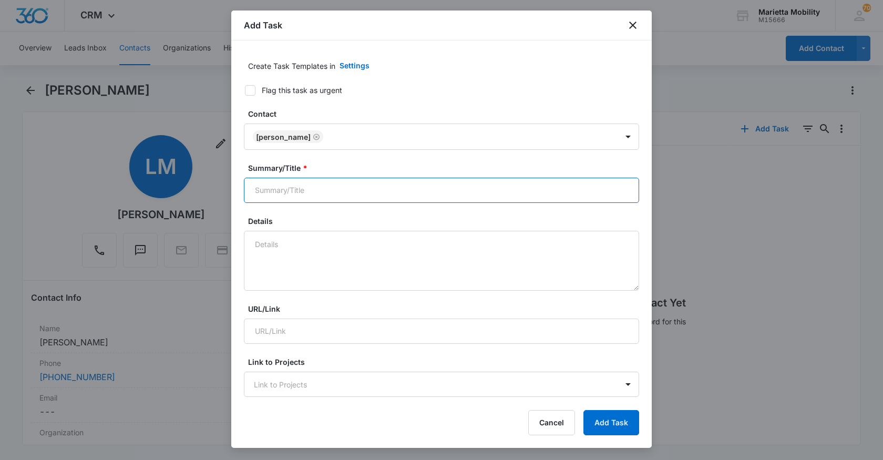
click at [306, 192] on input "Summary/Title *" at bounding box center [441, 190] width 395 height 25
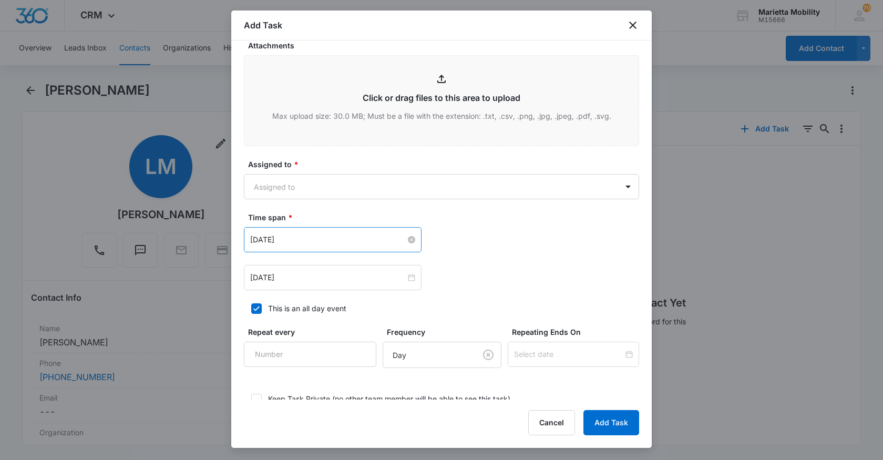
scroll to position [473, 0]
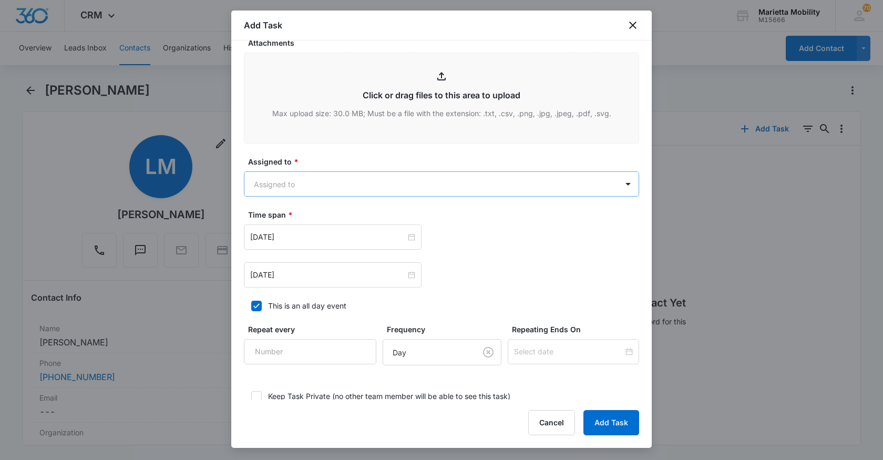
type input "Stairlift Service Due ([GEOGRAPHIC_DATA]/[GEOGRAPHIC_DATA])"
click at [308, 192] on body "CRM Apps Reputation Websites Forms CRM Email Social Shop Scheduling Payments PO…" at bounding box center [441, 230] width 883 height 460
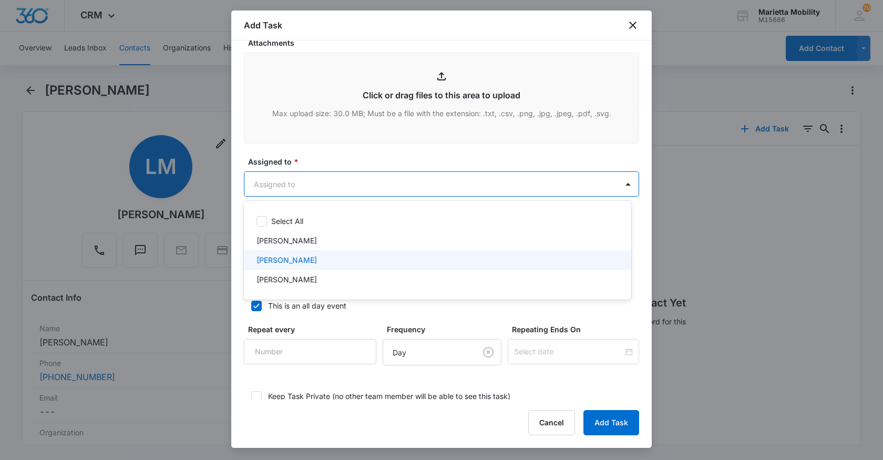
click at [285, 259] on p "[PERSON_NAME]" at bounding box center [286, 259] width 60 height 11
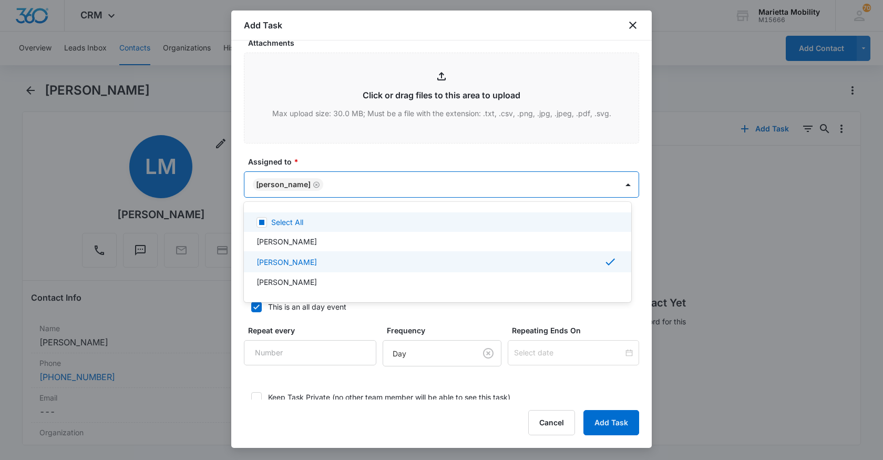
click at [335, 160] on div at bounding box center [441, 230] width 883 height 460
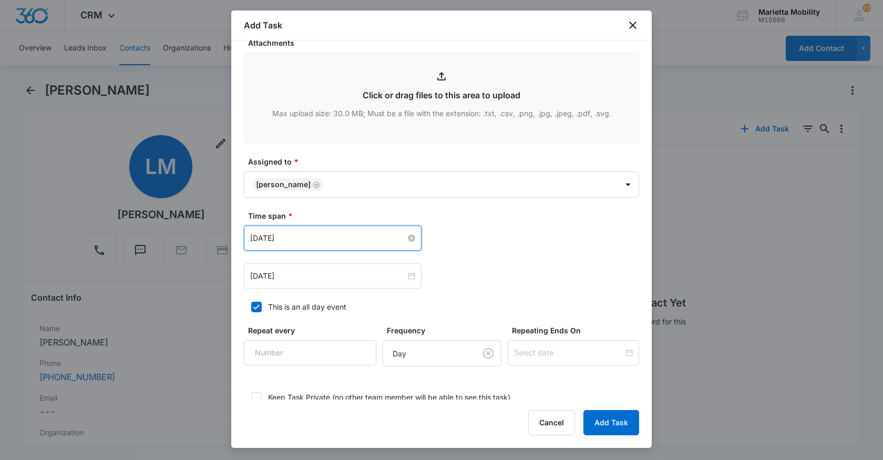
click at [284, 235] on input "[DATE]" at bounding box center [328, 238] width 156 height 12
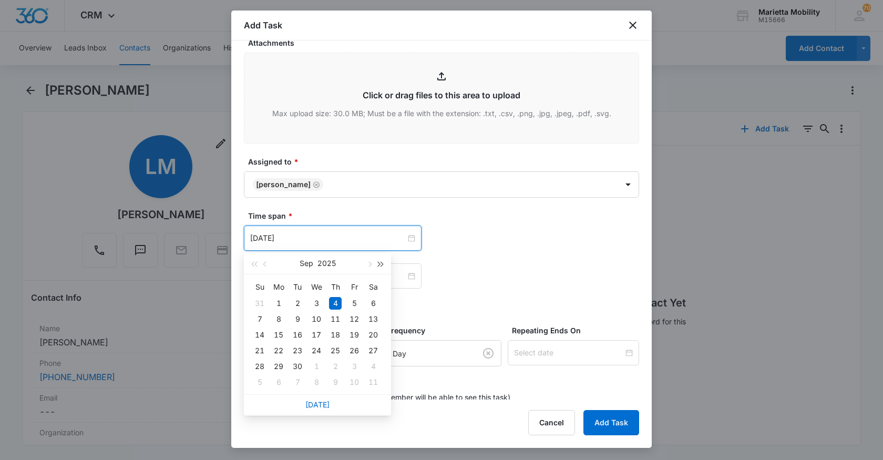
click at [380, 265] on span "button" at bounding box center [380, 264] width 5 height 5
click at [263, 264] on span "button" at bounding box center [265, 264] width 5 height 5
click at [264, 264] on span "button" at bounding box center [265, 264] width 5 height 5
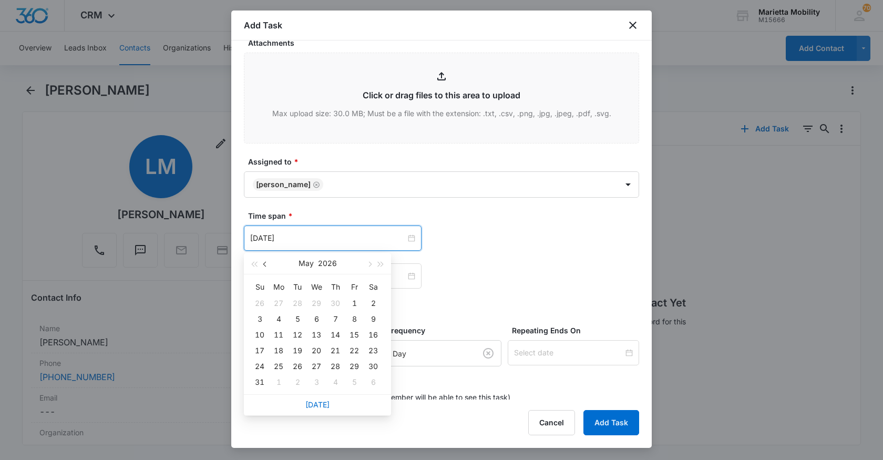
click at [264, 264] on span "button" at bounding box center [265, 264] width 5 height 5
type input "[DATE]"
click at [301, 351] on div "24" at bounding box center [297, 350] width 13 height 13
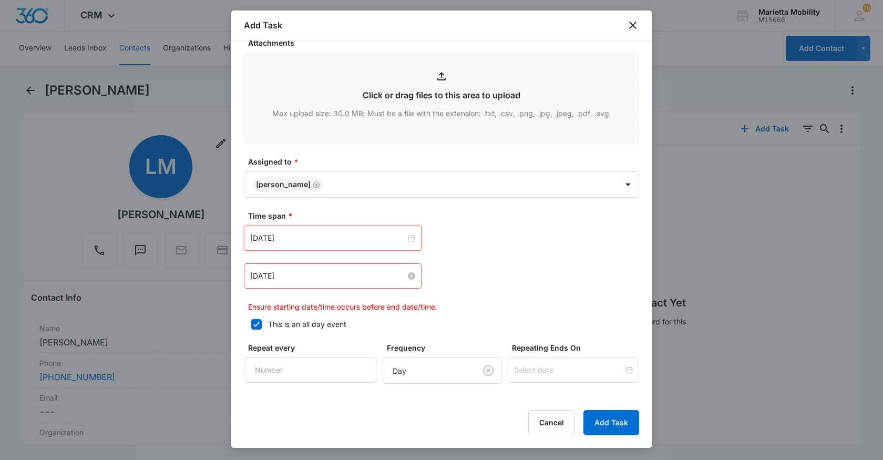
click at [330, 276] on input "[DATE]" at bounding box center [328, 276] width 156 height 12
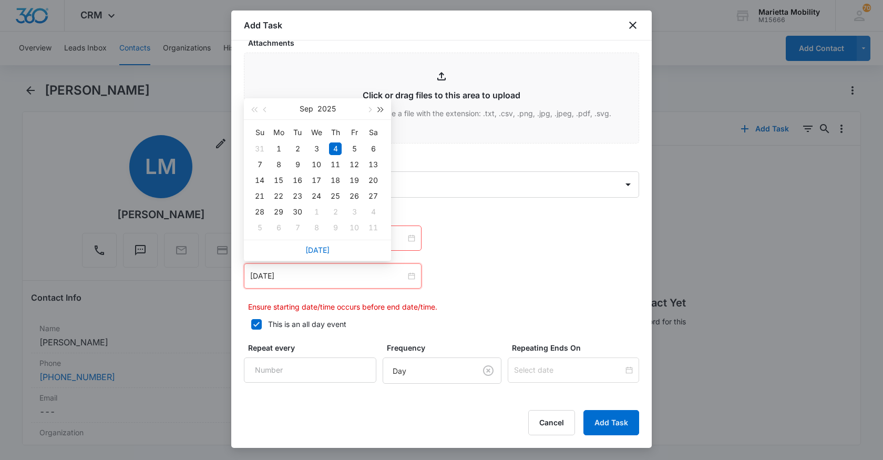
click at [381, 110] on span "button" at bounding box center [380, 109] width 5 height 5
click at [266, 111] on span "button" at bounding box center [265, 109] width 5 height 5
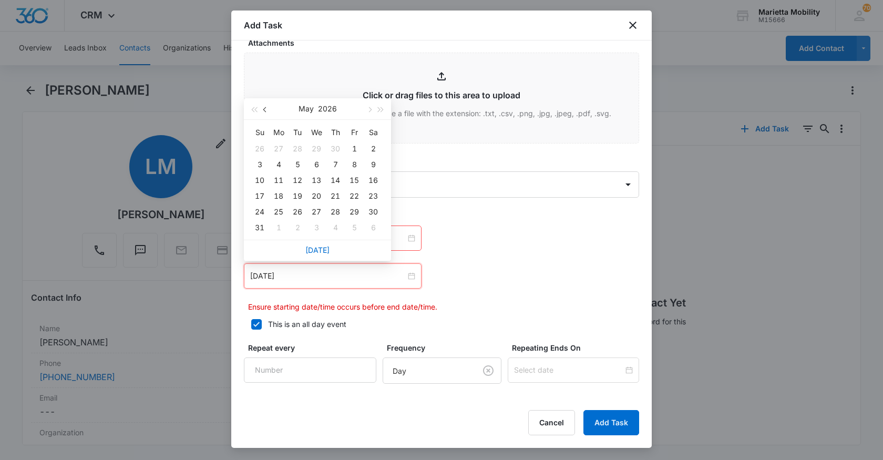
click at [266, 111] on span "button" at bounding box center [265, 109] width 5 height 5
type input "[DATE]"
click at [300, 200] on div "24" at bounding box center [297, 196] width 13 height 13
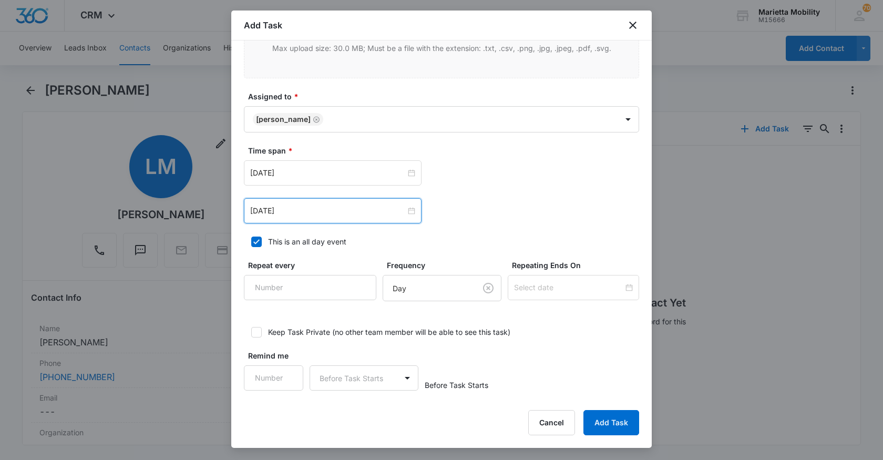
scroll to position [542, 0]
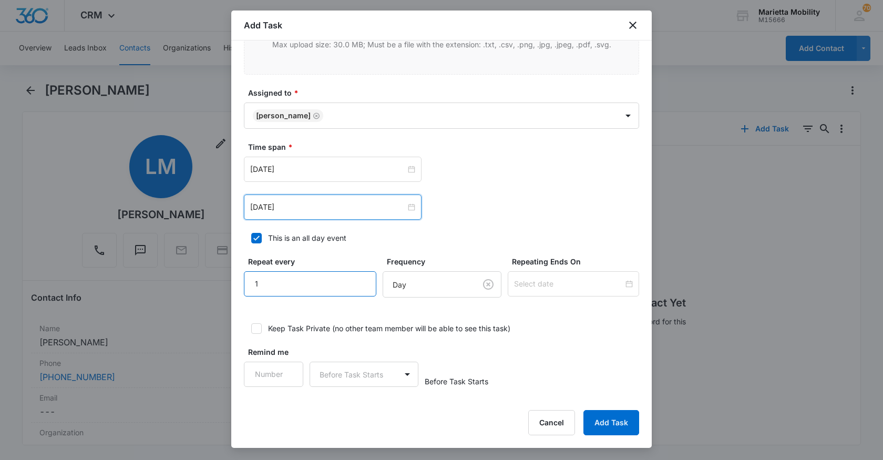
type input "1"
click at [350, 277] on input "1" at bounding box center [310, 283] width 132 height 25
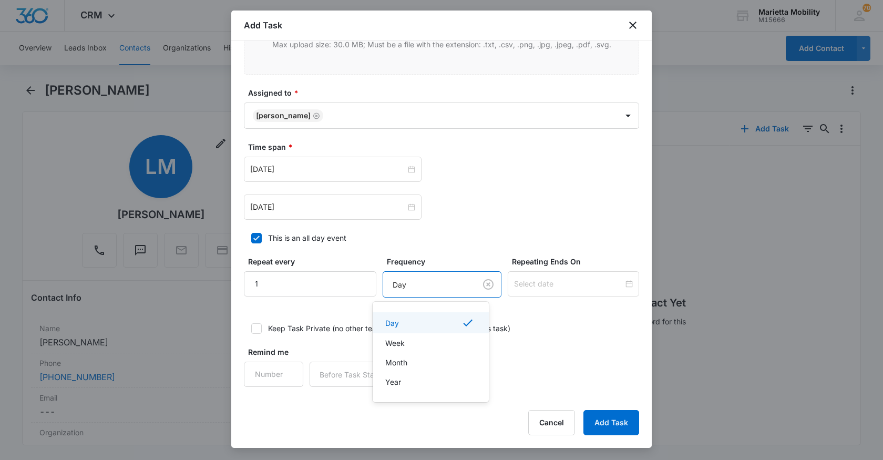
click at [423, 289] on body "CRM Apps Reputation Websites Forms CRM Email Social Shop Scheduling Payments PO…" at bounding box center [441, 230] width 883 height 460
click at [406, 379] on div "Year" at bounding box center [429, 381] width 89 height 11
click at [520, 289] on div at bounding box center [572, 283] width 131 height 25
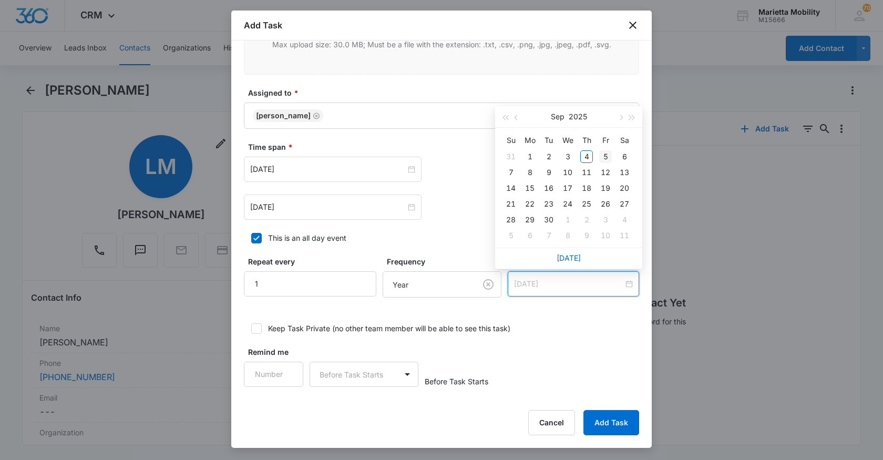
type input "[DATE]"
click at [631, 118] on span "button" at bounding box center [631, 117] width 5 height 5
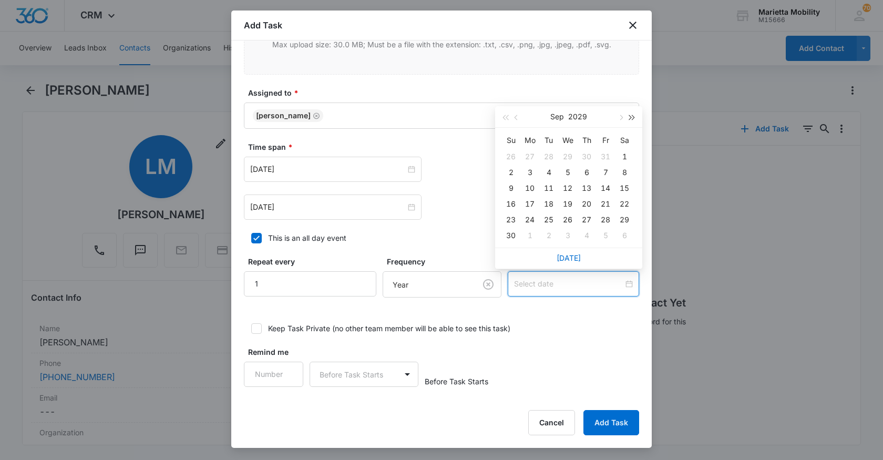
click at [631, 118] on span "button" at bounding box center [631, 117] width 5 height 5
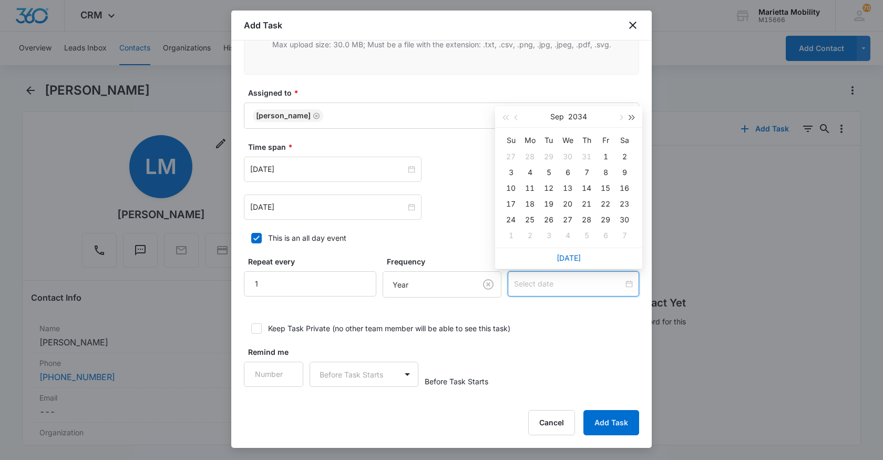
click at [631, 118] on span "button" at bounding box center [631, 117] width 5 height 5
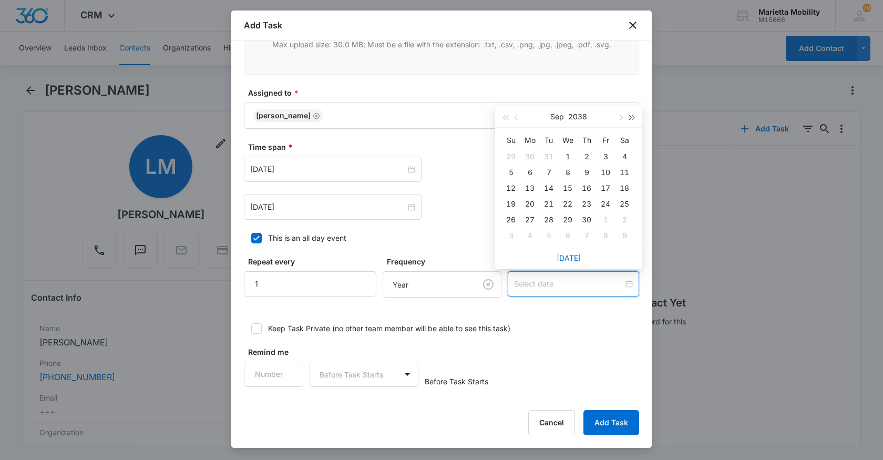
click at [631, 118] on span "button" at bounding box center [631, 117] width 5 height 5
click at [504, 118] on span "button" at bounding box center [504, 117] width 5 height 5
type input "[DATE]"
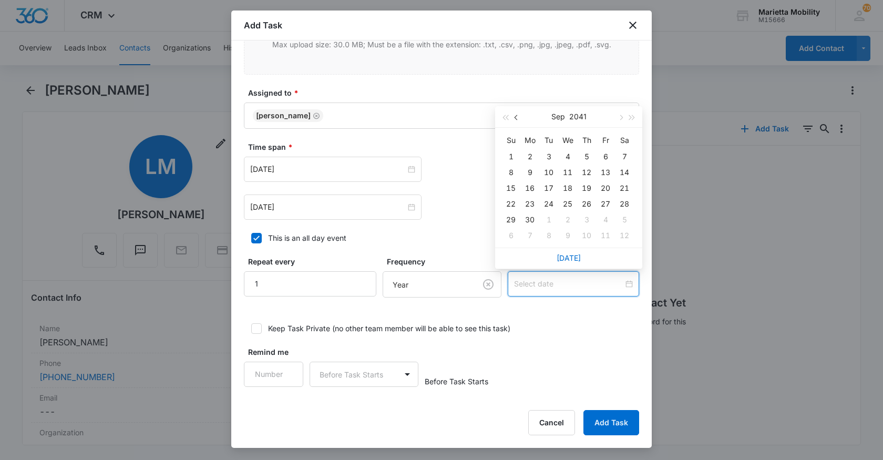
click at [516, 121] on button "button" at bounding box center [517, 116] width 12 height 21
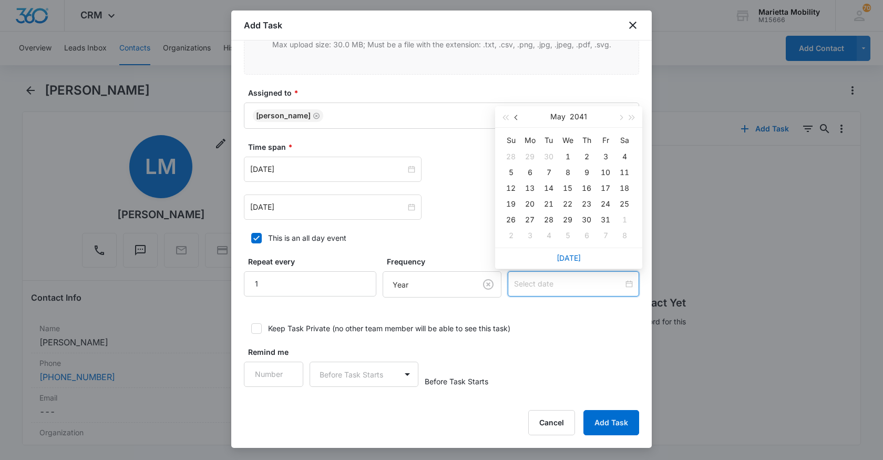
click at [516, 121] on button "button" at bounding box center [517, 116] width 12 height 21
click at [623, 121] on button "button" at bounding box center [620, 116] width 12 height 21
type input "[DATE]"
click at [515, 219] on div "24" at bounding box center [510, 219] width 13 height 13
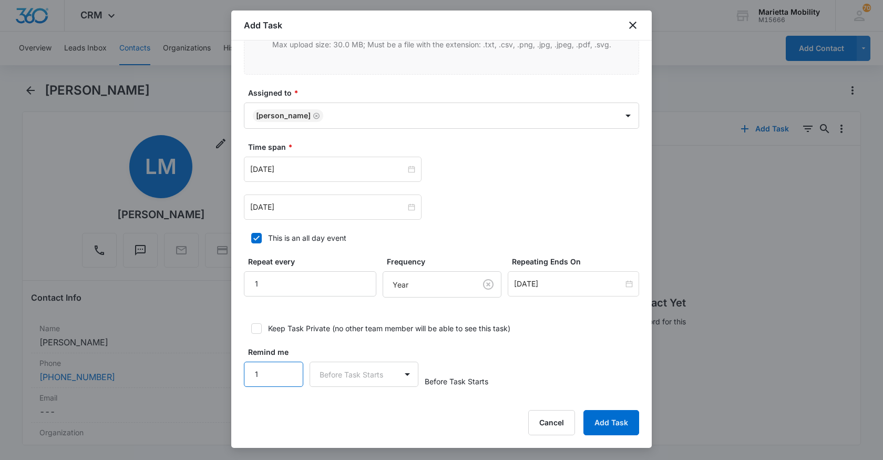
type input "1"
click at [286, 371] on input "1" at bounding box center [273, 373] width 59 height 25
click at [341, 374] on body "CRM Apps Reputation Websites Forms CRM Email Social Shop Scheduling Payments PO…" at bounding box center [441, 230] width 883 height 460
click at [333, 409] on p "Days" at bounding box center [329, 411] width 17 height 11
click at [623, 430] on button "Add Task" at bounding box center [611, 422] width 56 height 25
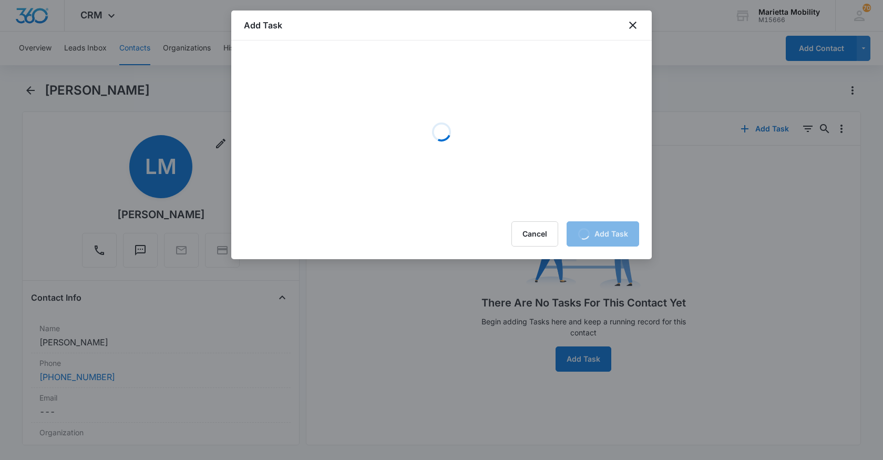
scroll to position [0, 0]
